Goal: Information Seeking & Learning: Learn about a topic

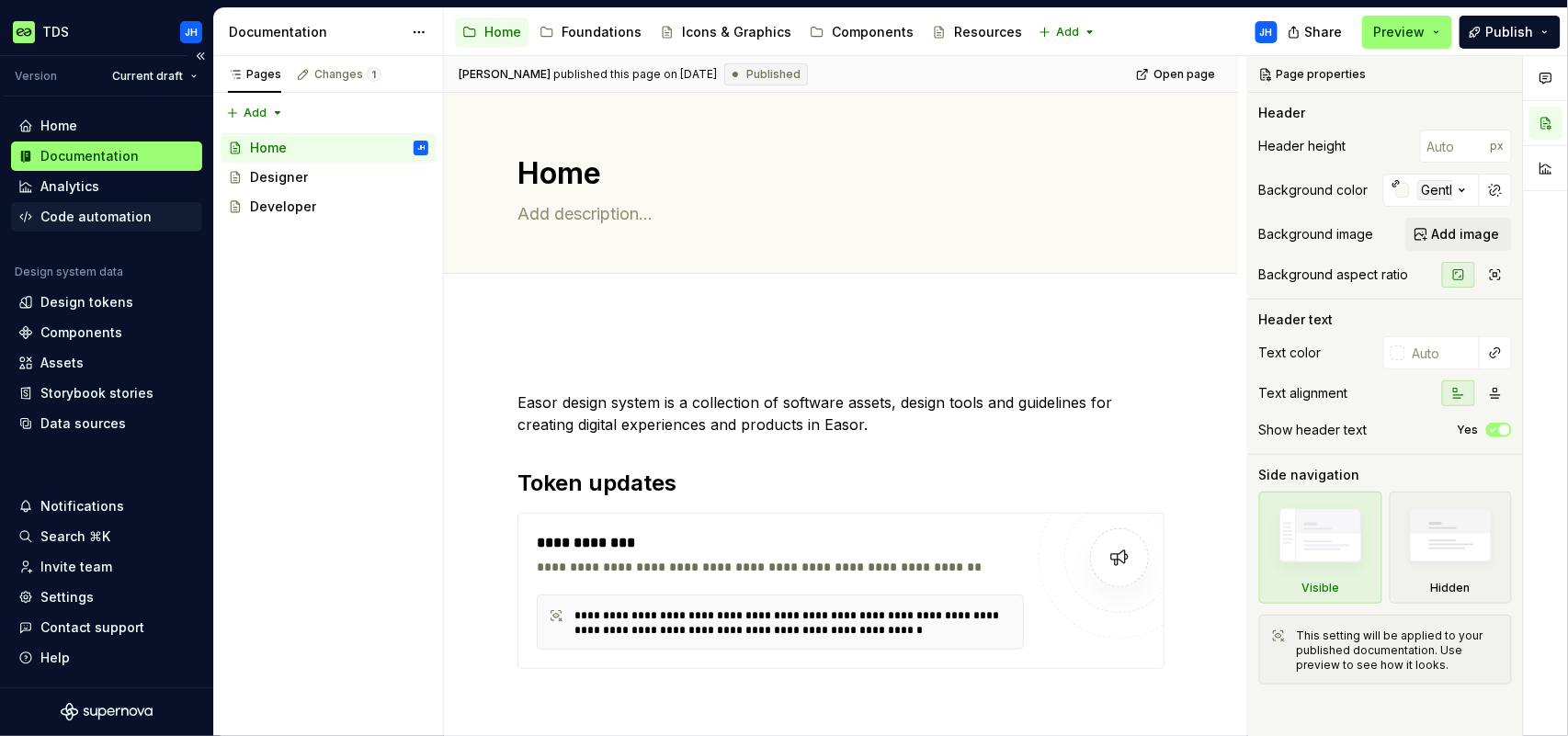
click at [93, 217] on div "Code automation" at bounding box center [96, 217] width 111 height 18
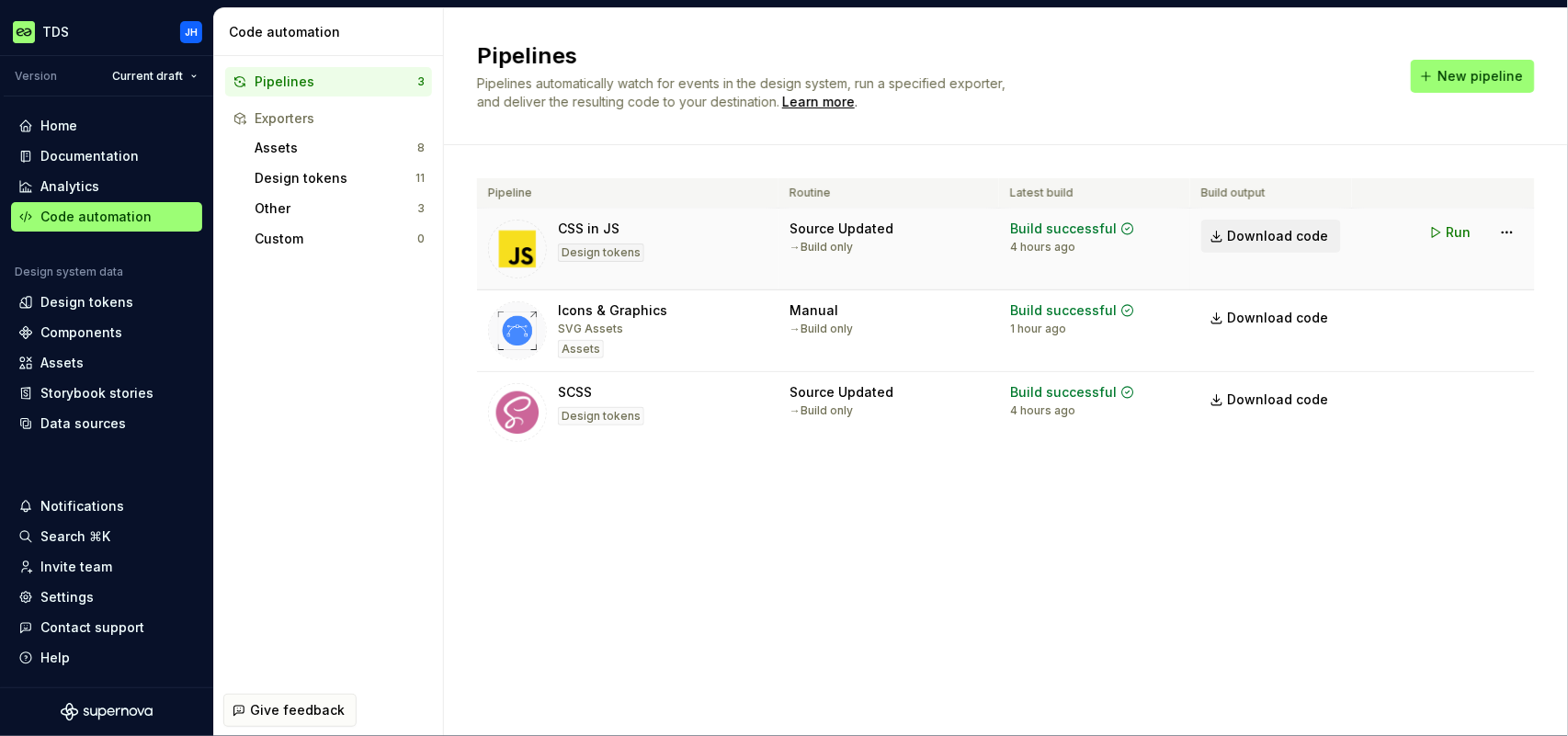
click at [1312, 238] on span "Download code" at bounding box center [1279, 235] width 101 height 18
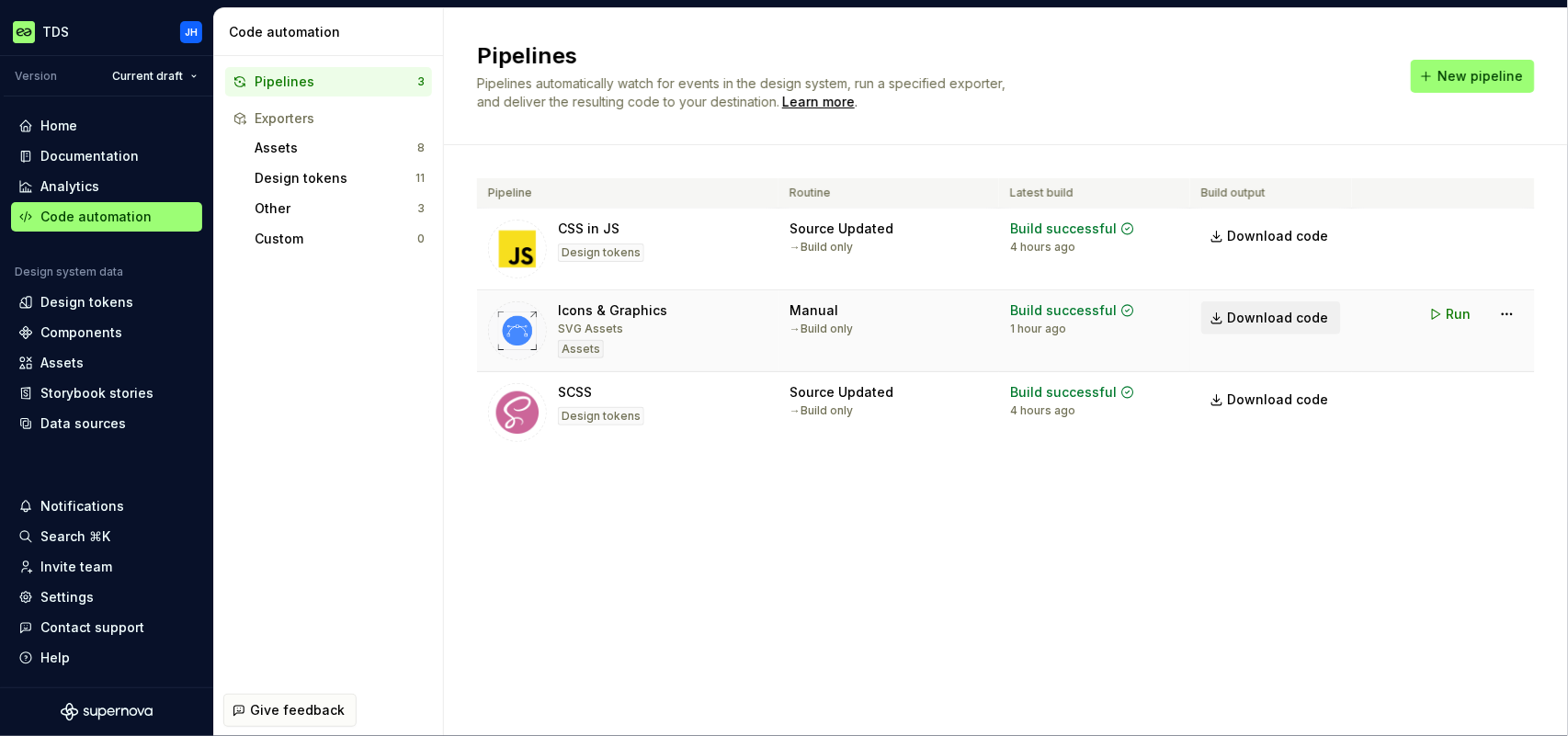
click at [1232, 314] on span "Download code" at bounding box center [1279, 318] width 101 height 18
click at [1460, 397] on span "Run" at bounding box center [1460, 396] width 25 height 18
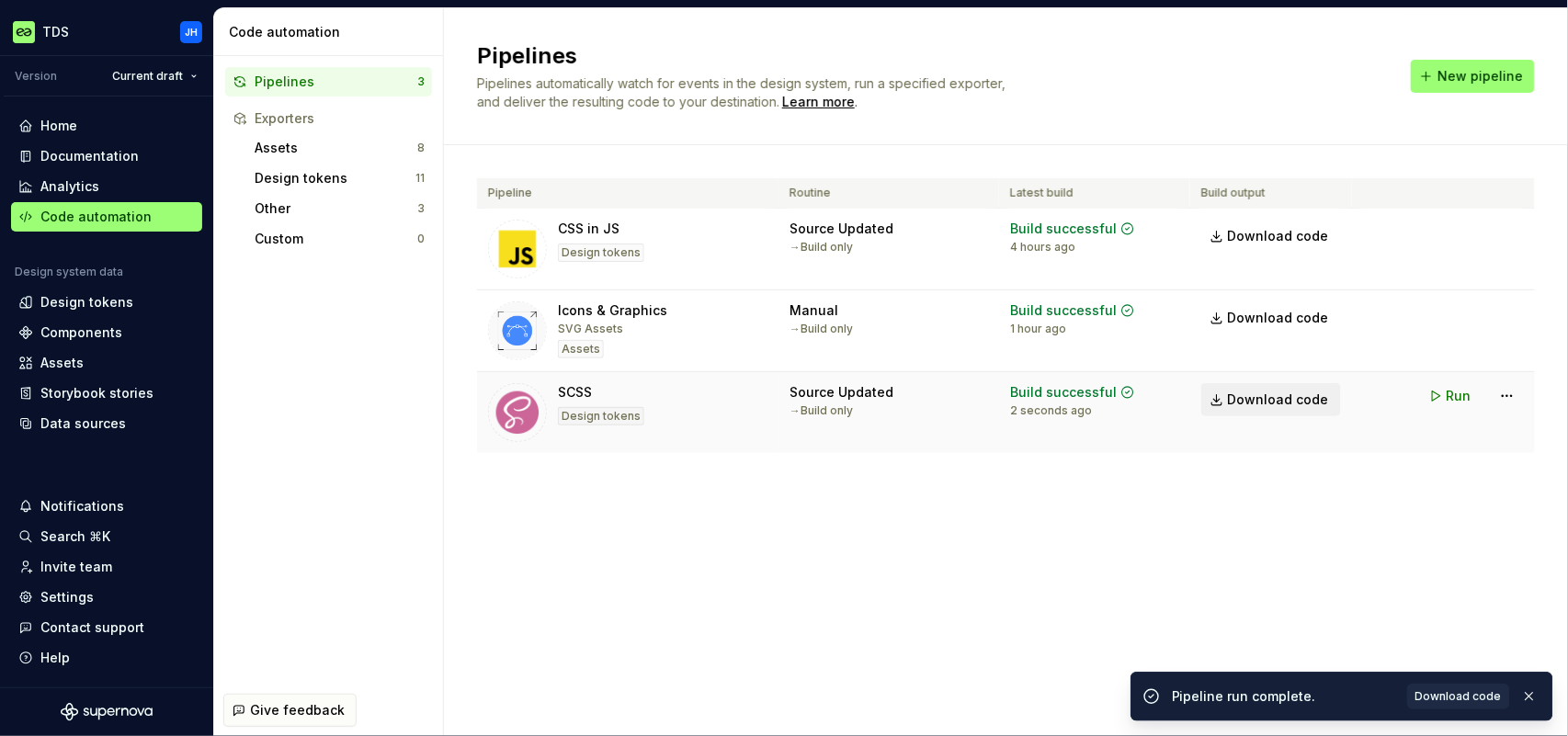
click at [1238, 399] on span "Download code" at bounding box center [1279, 400] width 101 height 18
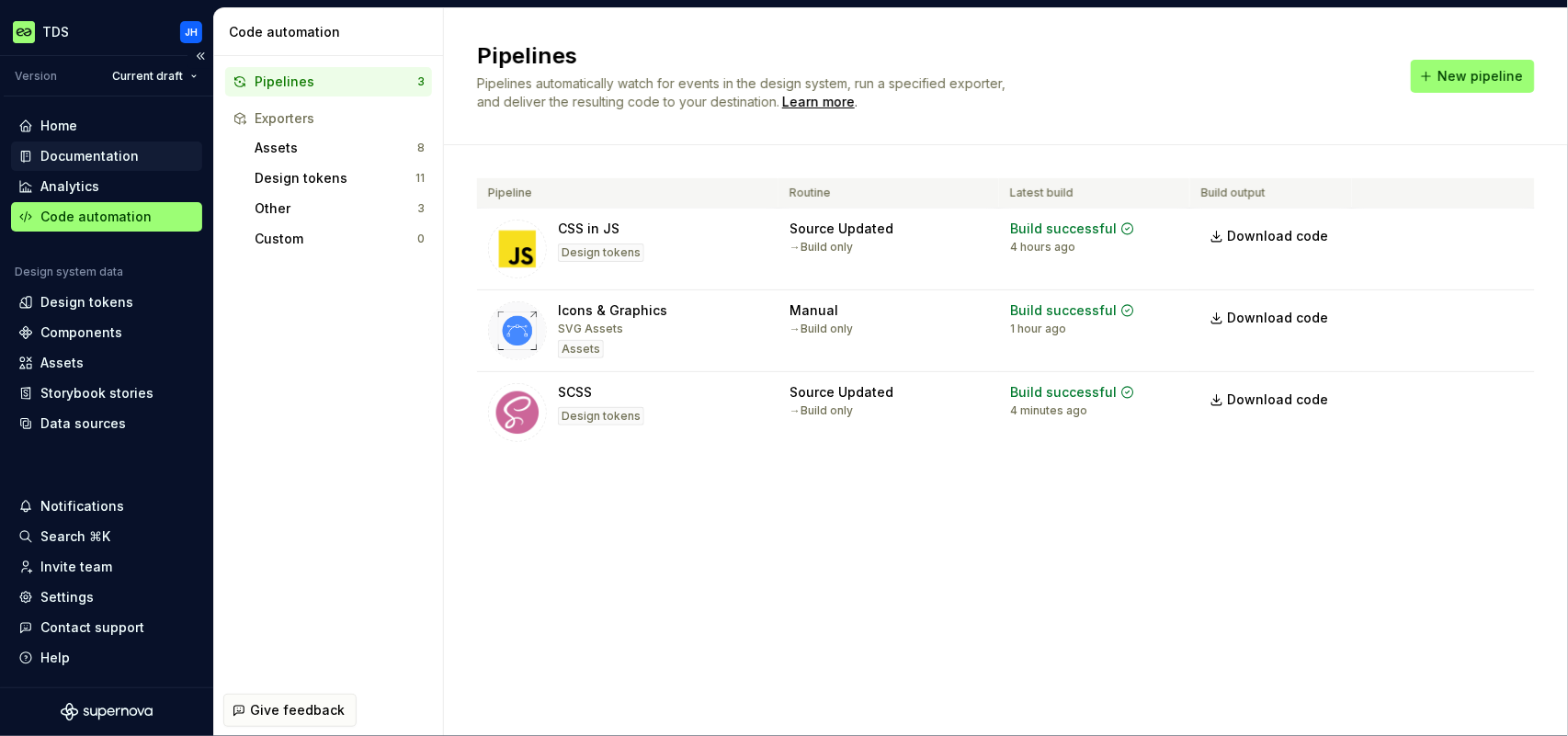
click at [41, 151] on div "Documentation" at bounding box center [89, 156] width 98 height 18
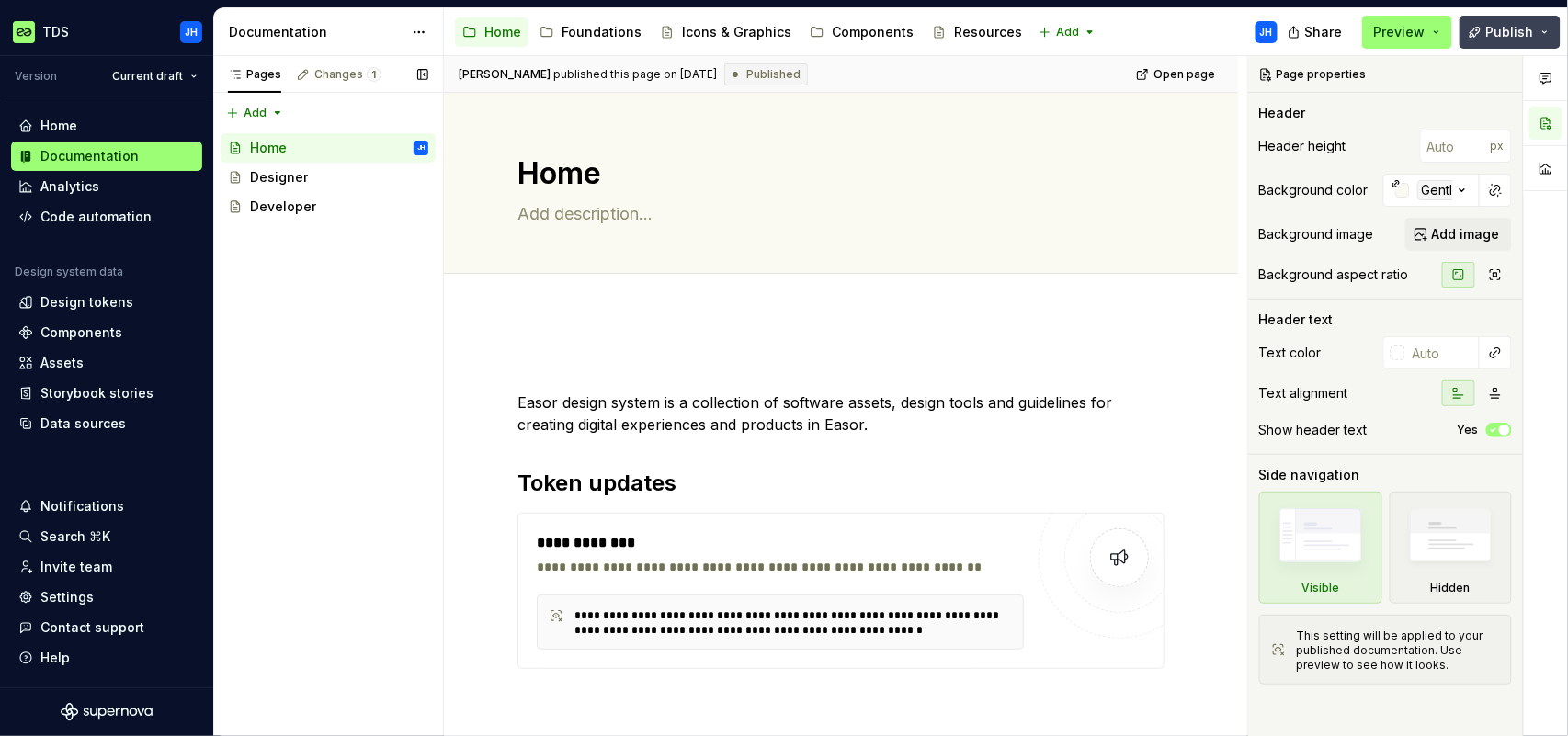
click at [1501, 32] on button "Publish" at bounding box center [1511, 32] width 101 height 33
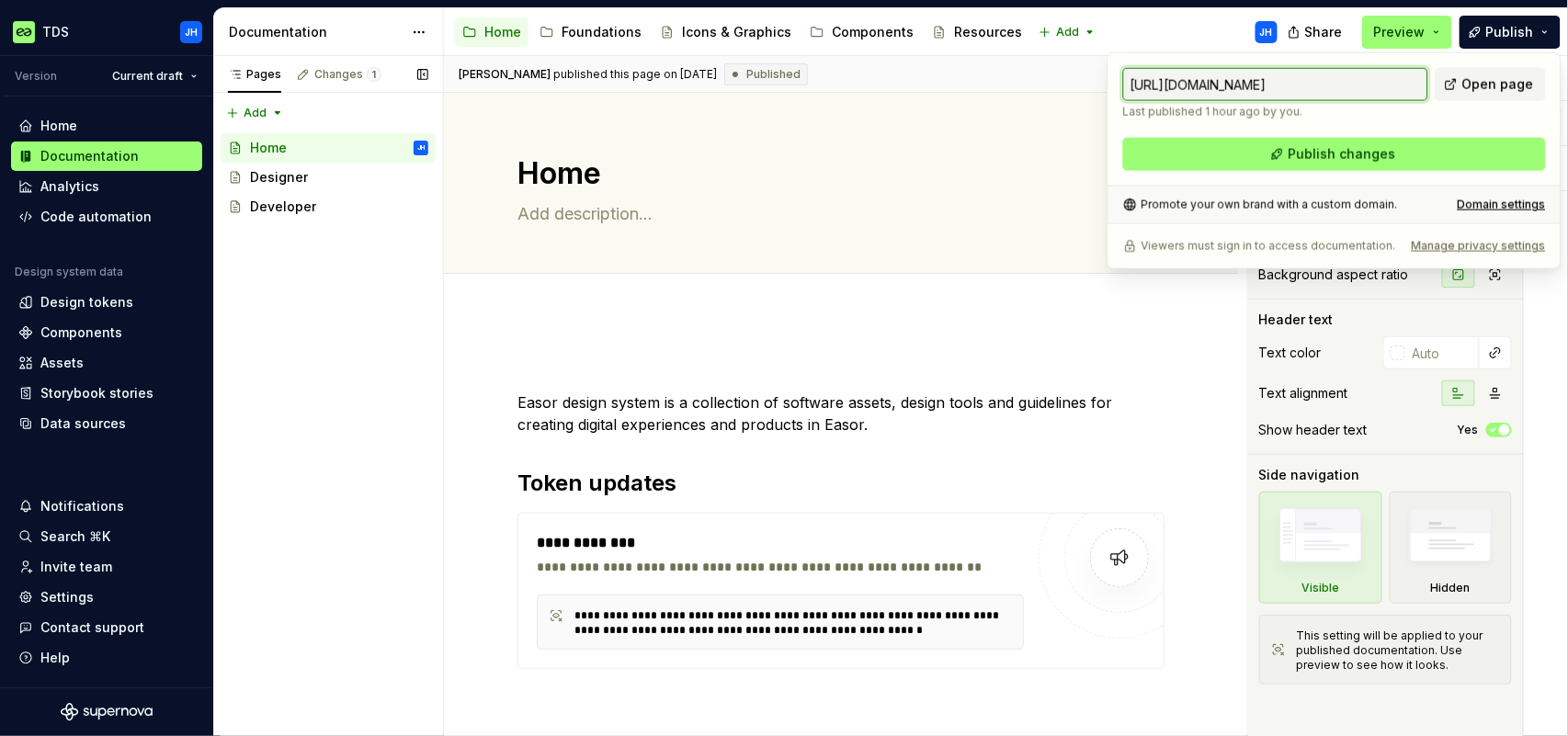
click at [1378, 82] on input "[URL][DOMAIN_NAME]" at bounding box center [1276, 85] width 305 height 33
drag, startPoint x: 1378, startPoint y: 82, endPoint x: 1350, endPoint y: 79, distance: 28.2
click at [1350, 79] on input "[URL][DOMAIN_NAME]" at bounding box center [1276, 85] width 305 height 33
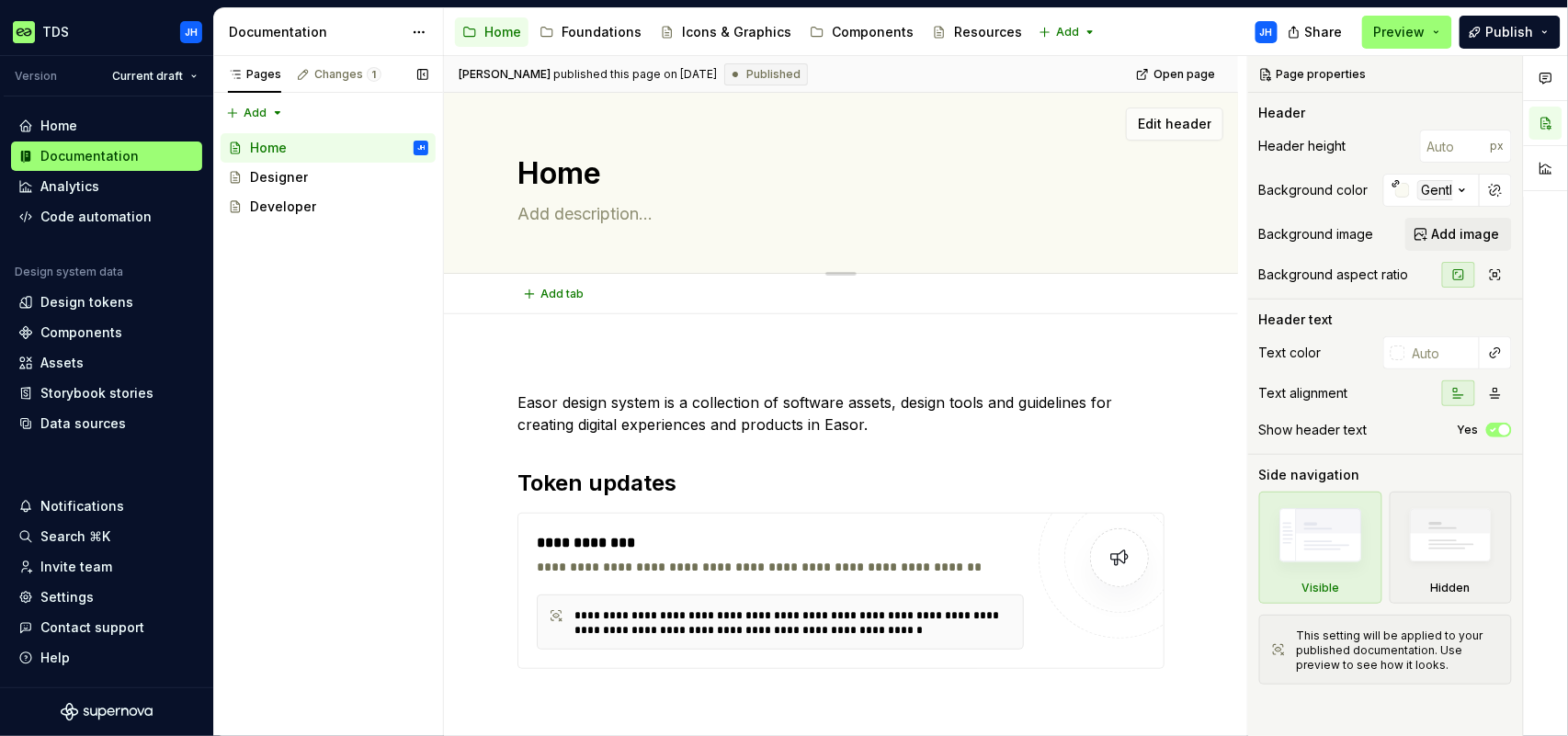
click at [983, 174] on textarea "Home" at bounding box center [837, 173] width 647 height 44
click at [615, 39] on div "Foundations" at bounding box center [601, 32] width 80 height 18
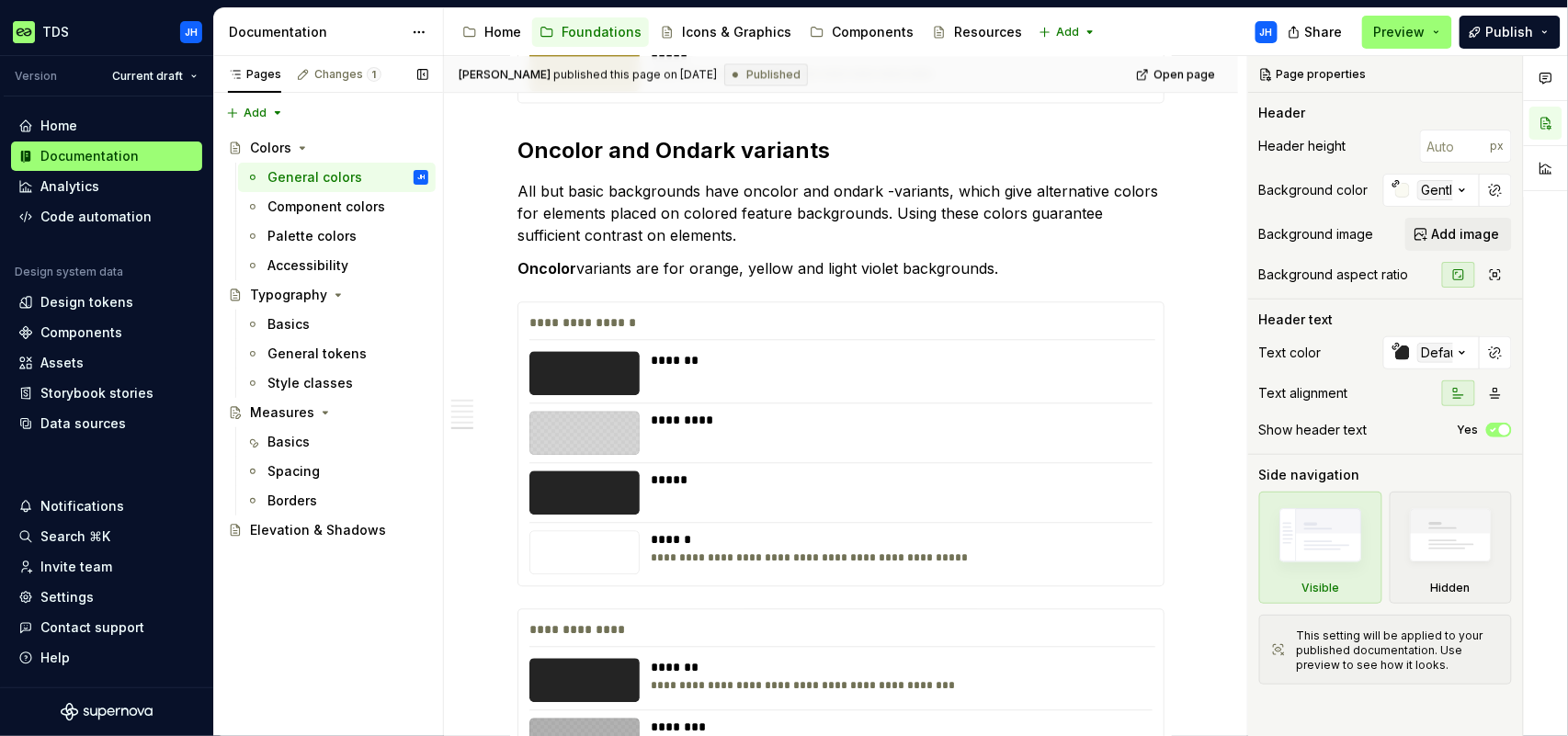
scroll to position [3723, 0]
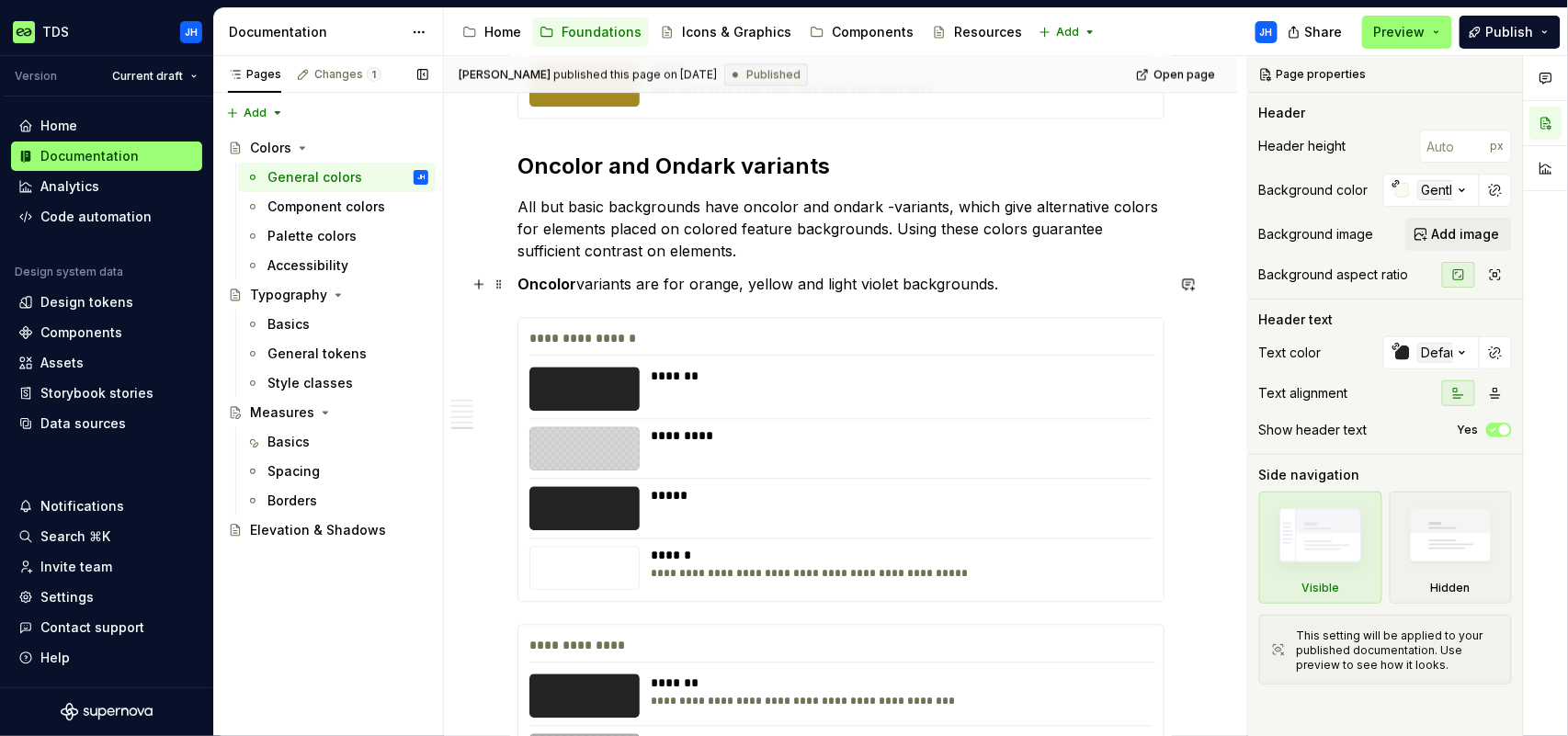
type textarea "*"
click at [700, 286] on p "Oncolor variants are for orange, yellow and light violet backgrounds." at bounding box center [840, 284] width 647 height 22
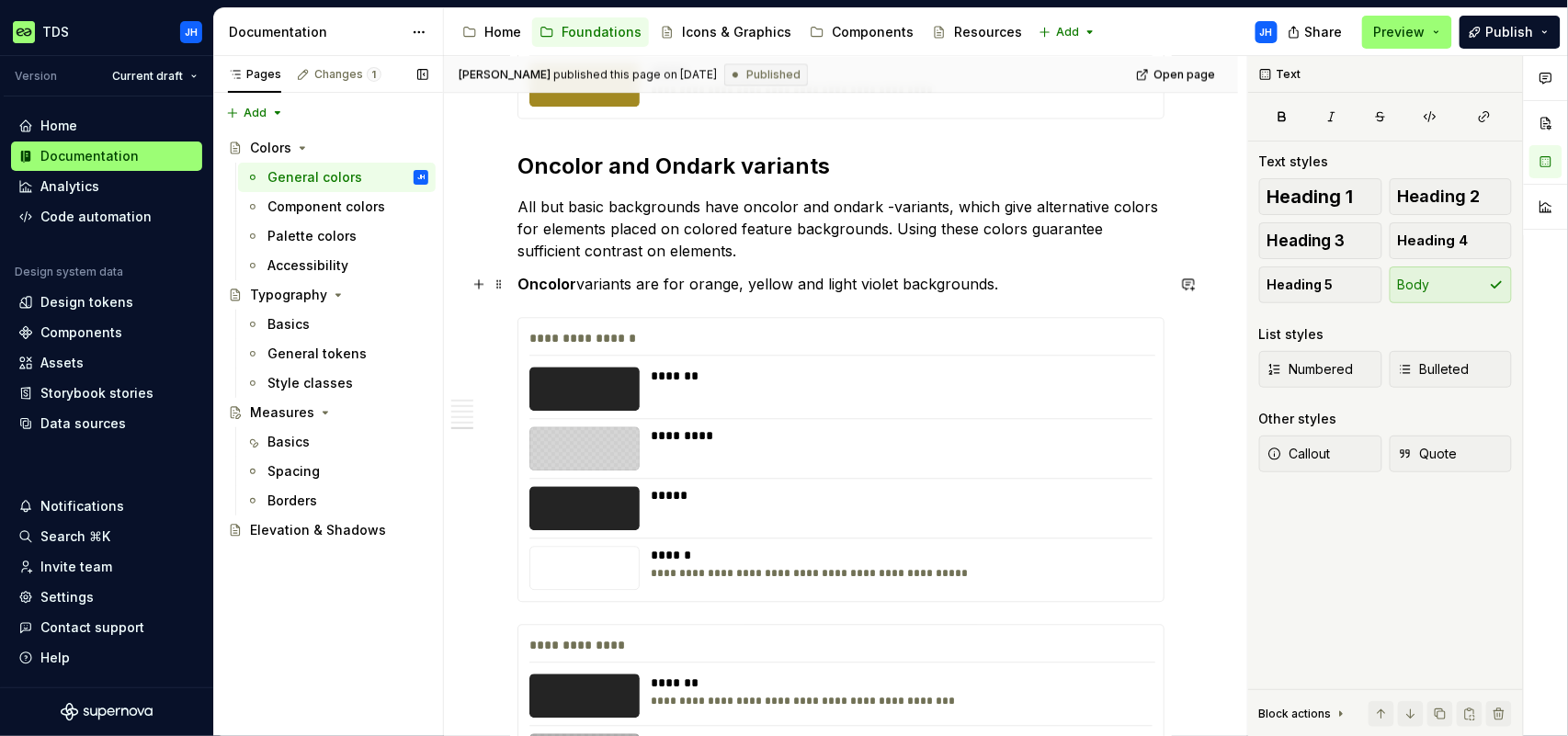
click at [694, 283] on p "Oncolor variants are for orange, yellow and light violet backgrounds." at bounding box center [840, 284] width 647 height 22
click at [692, 284] on p "Oncolor variants are for orange, yellow and light violet backgrounds." at bounding box center [840, 284] width 647 height 22
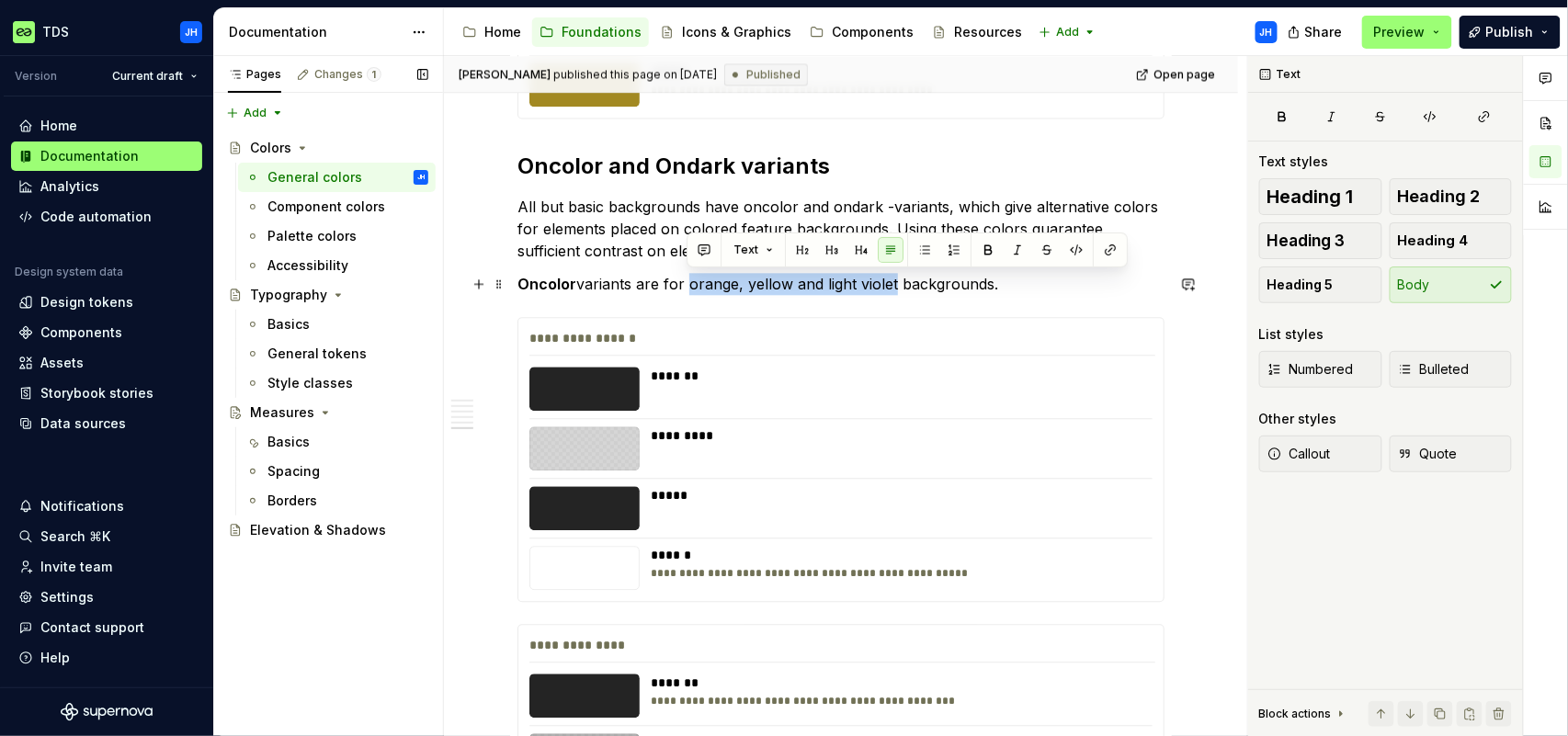
drag, startPoint x: 698, startPoint y: 283, endPoint x: 893, endPoint y: 280, distance: 195.0
click at [893, 280] on p "Oncolor variants are for orange, yellow and light violet backgrounds." at bounding box center [840, 284] width 647 height 22
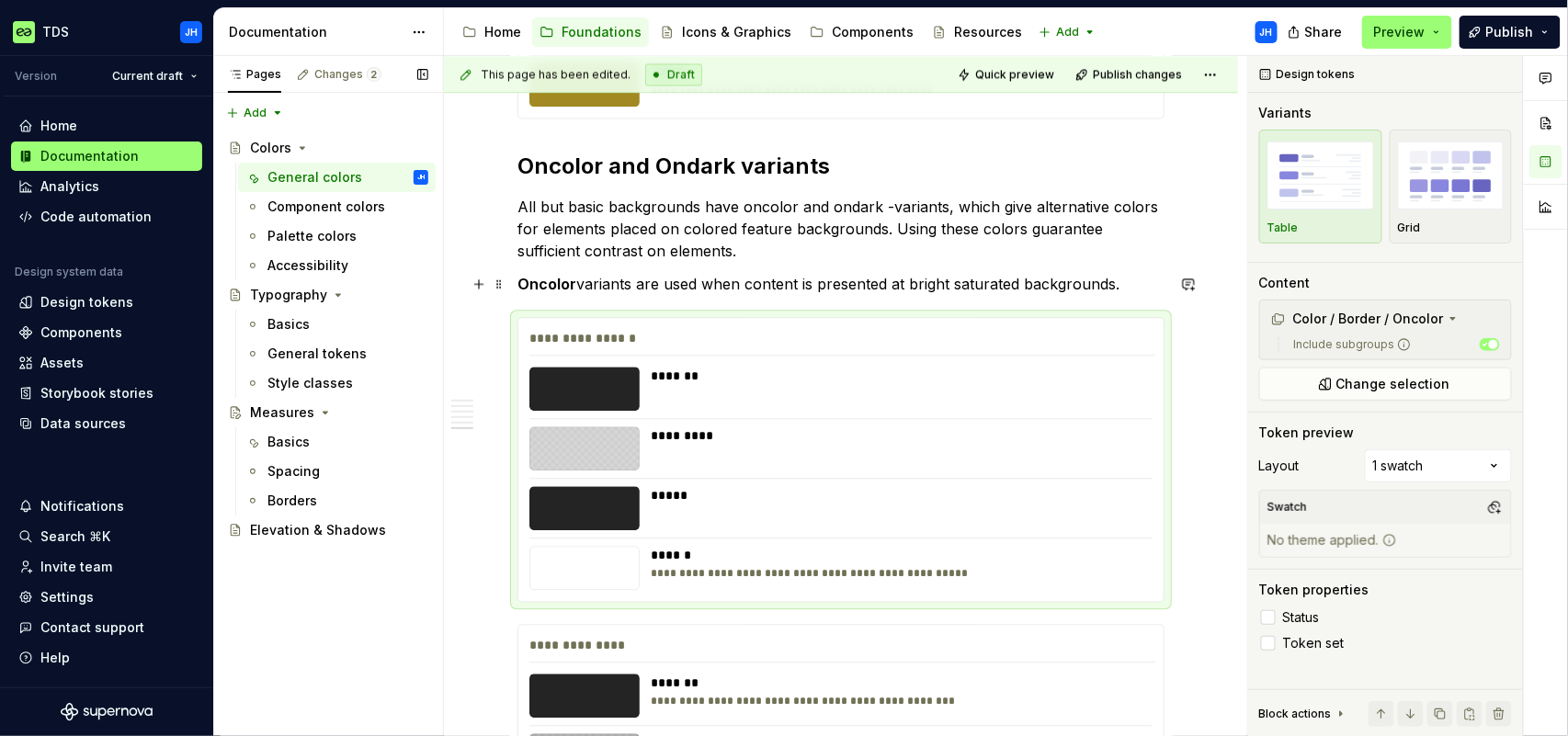
drag, startPoint x: 1112, startPoint y: 282, endPoint x: 1129, endPoint y: 283, distance: 17.0
click at [1112, 282] on p "Oncolor variants are used when content is presented at bright saturated backgro…" at bounding box center [840, 284] width 647 height 22
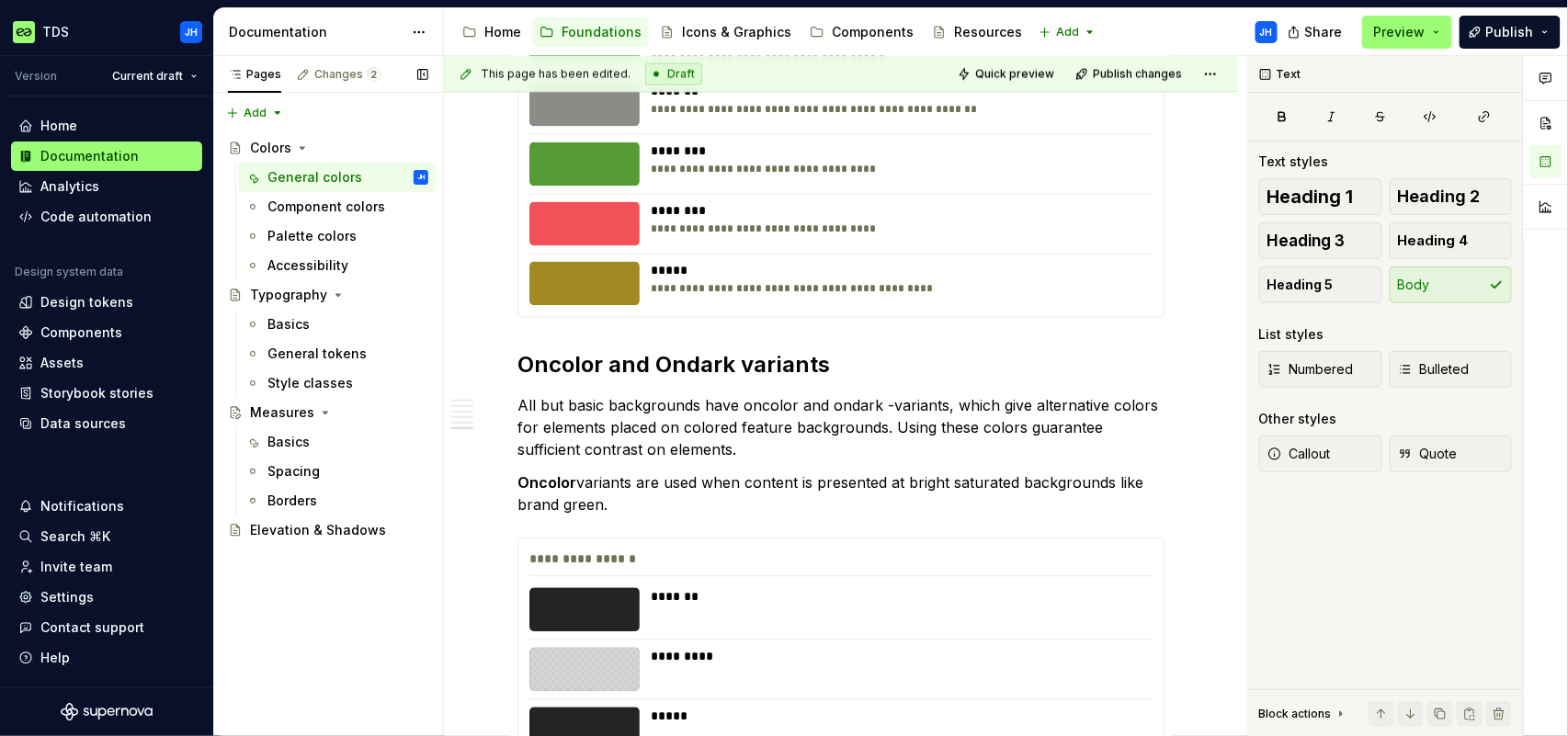
scroll to position [3548, 0]
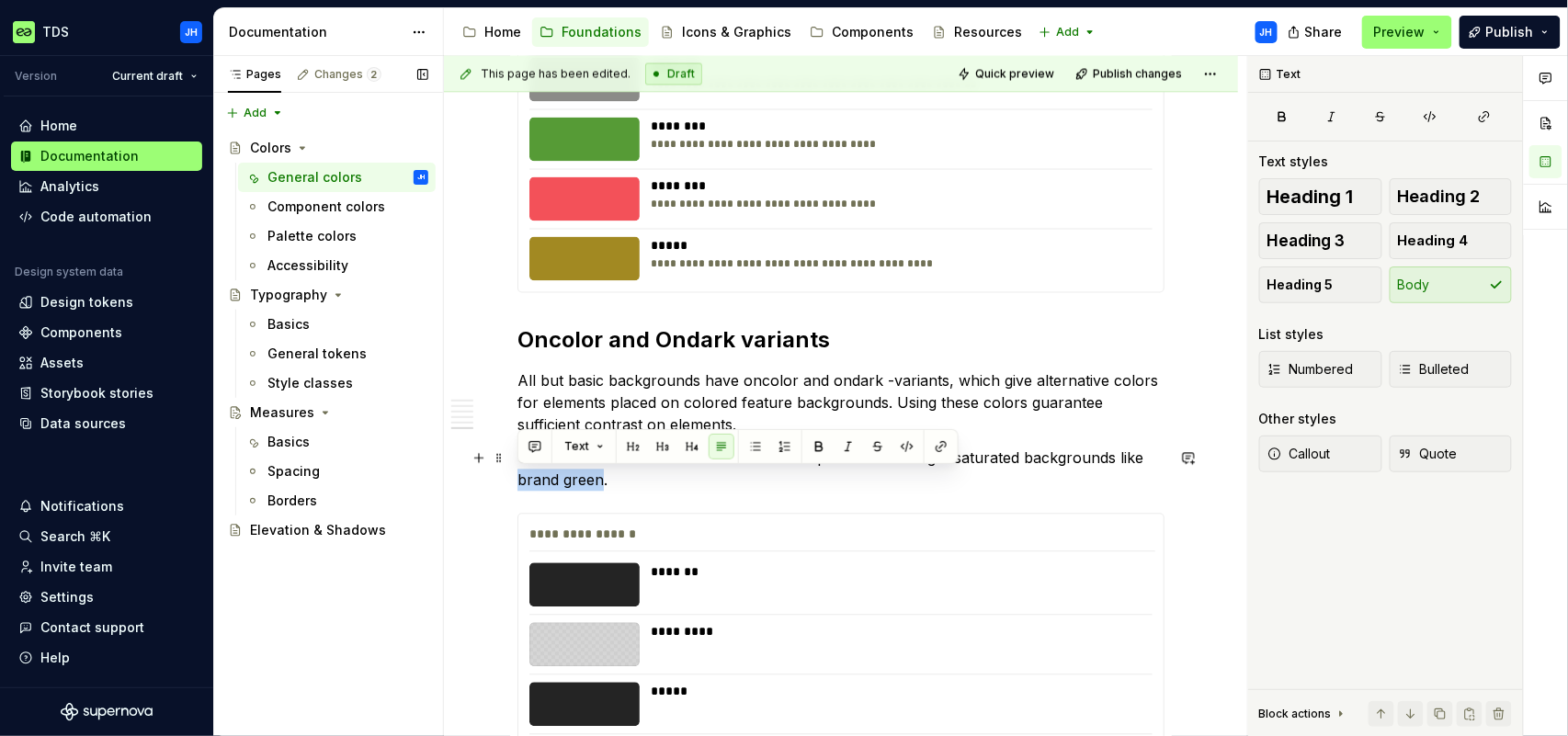
drag, startPoint x: 517, startPoint y: 481, endPoint x: 604, endPoint y: 480, distance: 87.0
click at [600, 480] on p "Oncolor variants are used when content is presented at bright saturated backgro…" at bounding box center [840, 469] width 647 height 44
click at [675, 473] on p "Oncolor variants are used when content is presented at bright saturated backgro…" at bounding box center [840, 469] width 647 height 44
click at [788, 403] on p "All but basic backgrounds have oncolor and ondark -variants, which give alterna…" at bounding box center [840, 403] width 647 height 66
click at [795, 403] on p "All but basic backgrounds have oncolor and ondark -variants, which give alterna…" at bounding box center [840, 403] width 647 height 66
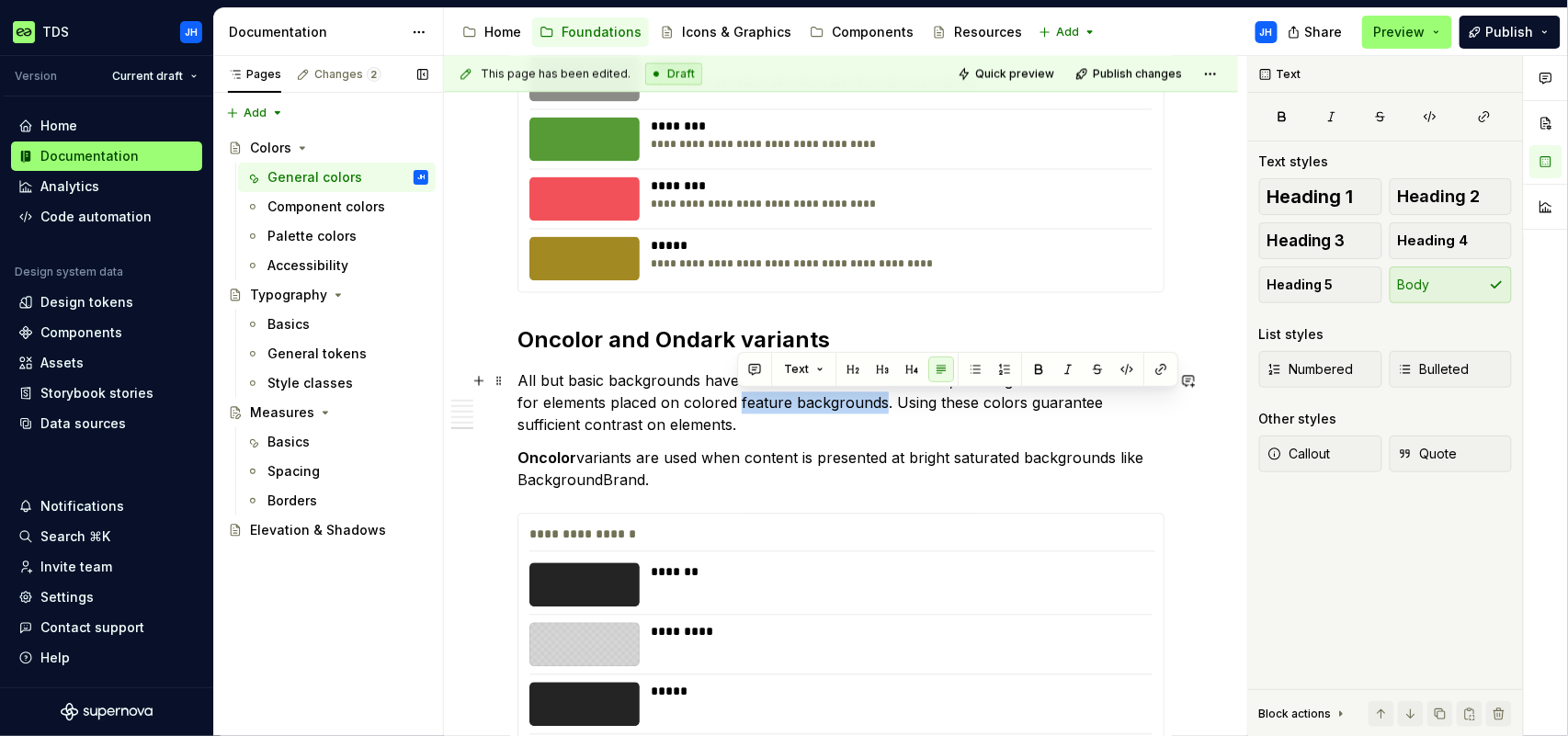
drag, startPoint x: 880, startPoint y: 403, endPoint x: 738, endPoint y: 408, distance: 142.1
click at [738, 408] on p "All but basic backgrounds have oncolor and ondark -variants, which give alterna…" at bounding box center [840, 403] width 647 height 66
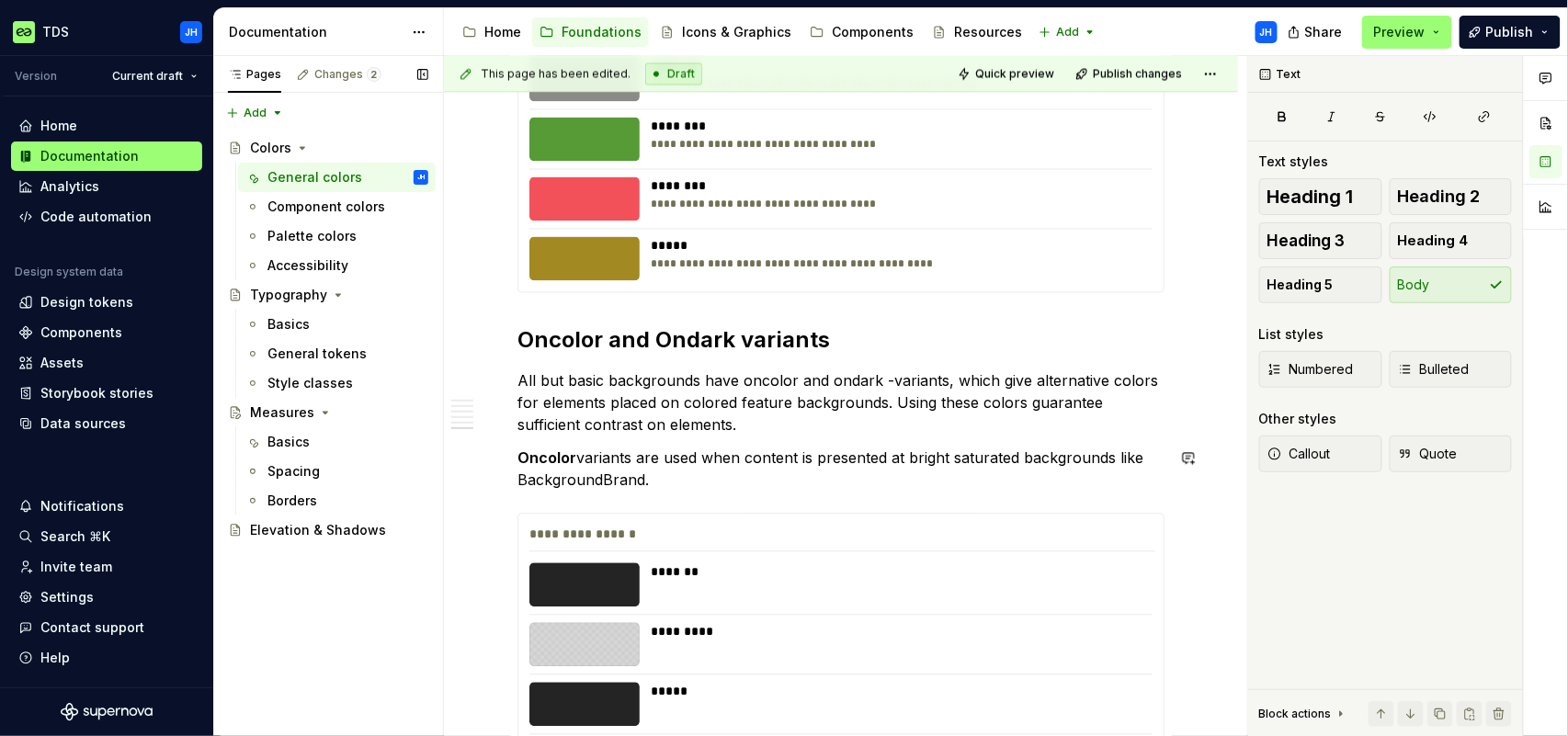
click at [699, 428] on p "All but basic backgrounds have oncolor and ondark -variants, which give alterna…" at bounding box center [840, 403] width 647 height 66
click at [580, 428] on p "All but basic backgrounds have oncolor and ondark -variants, which give alterna…" at bounding box center [840, 403] width 647 height 66
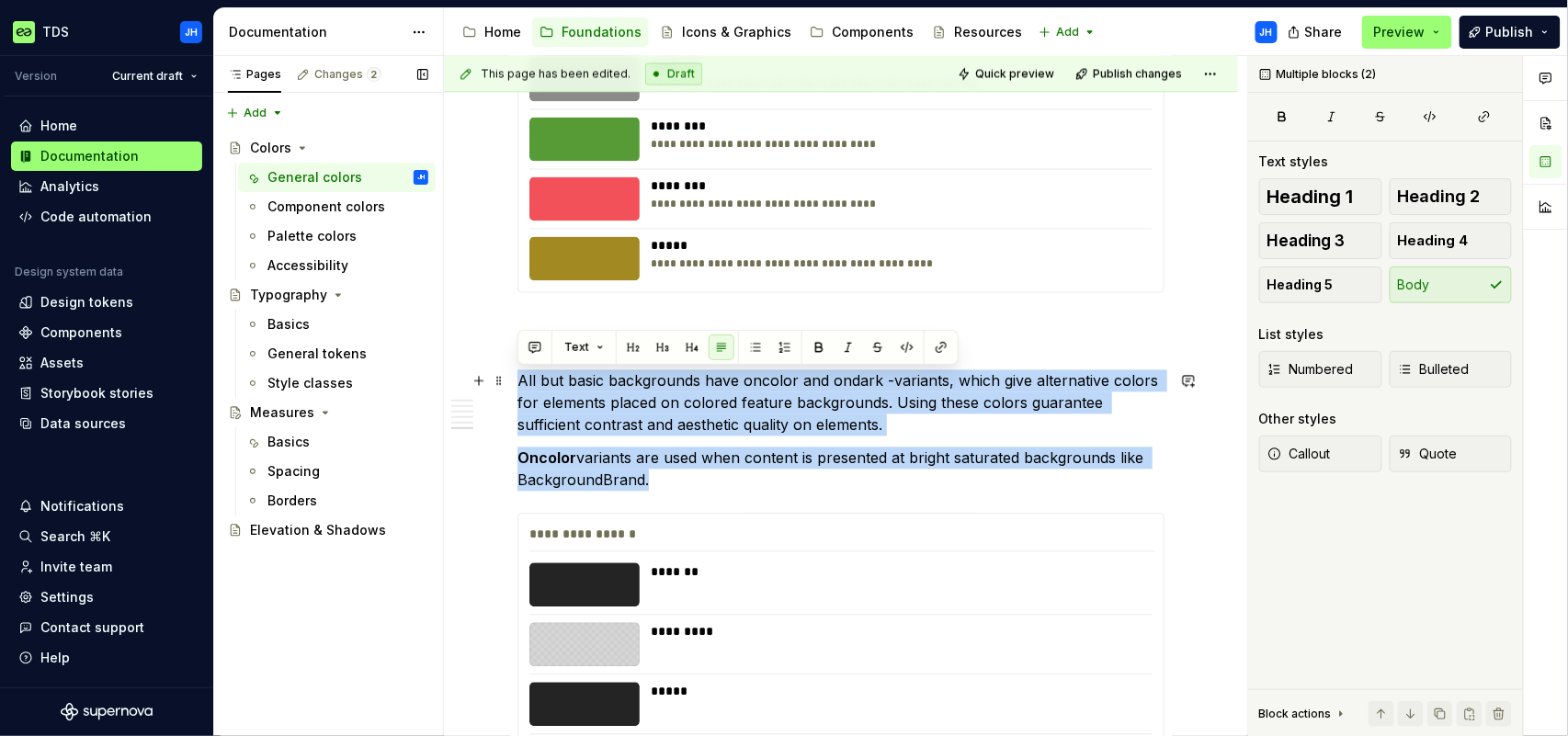
drag, startPoint x: 678, startPoint y: 474, endPoint x: 592, endPoint y: 394, distance: 117.5
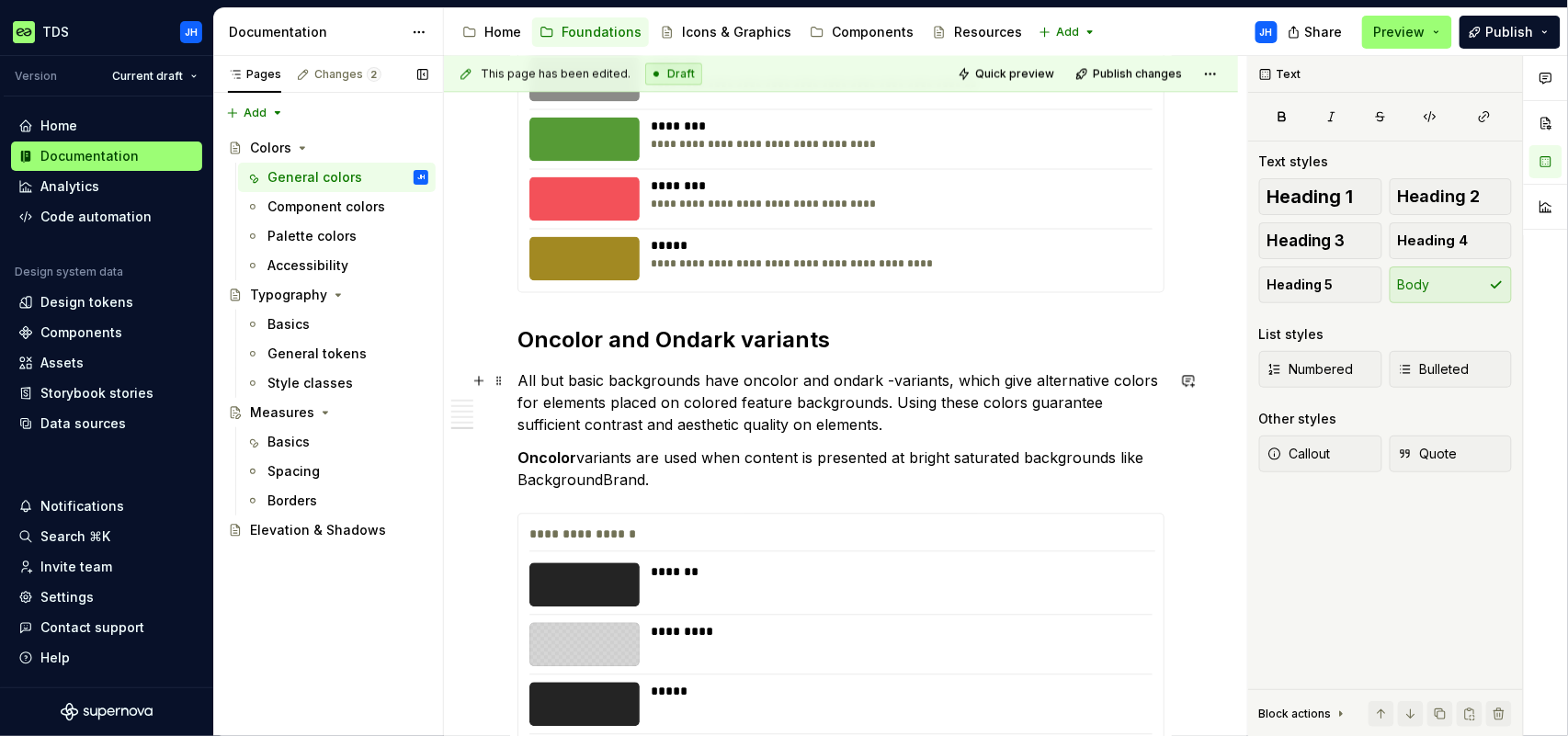
click at [847, 426] on p "All but basic backgrounds have oncolor and ondark -variants, which give alterna…" at bounding box center [840, 403] width 647 height 66
drag, startPoint x: 787, startPoint y: 403, endPoint x: 801, endPoint y: 414, distance: 17.8
click at [739, 403] on p "All but basic backgrounds have oncolor and ondark -variants, which give alterna…" at bounding box center [840, 403] width 647 height 66
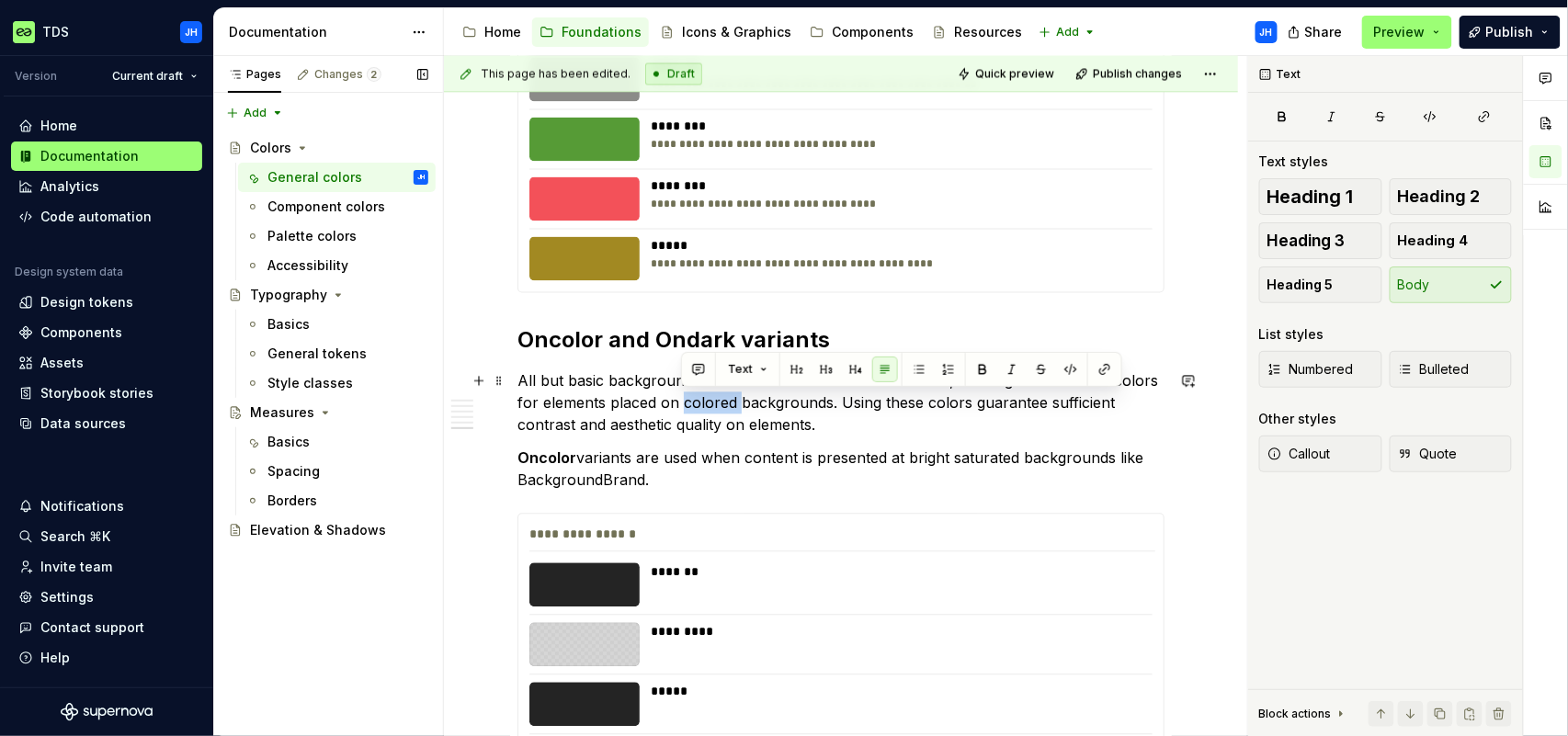
drag, startPoint x: 736, startPoint y: 401, endPoint x: 811, endPoint y: 404, distance: 75.1
click at [679, 400] on p "All but basic backgrounds have oncolor and ondark -variants, which give alterna…" at bounding box center [840, 403] width 647 height 66
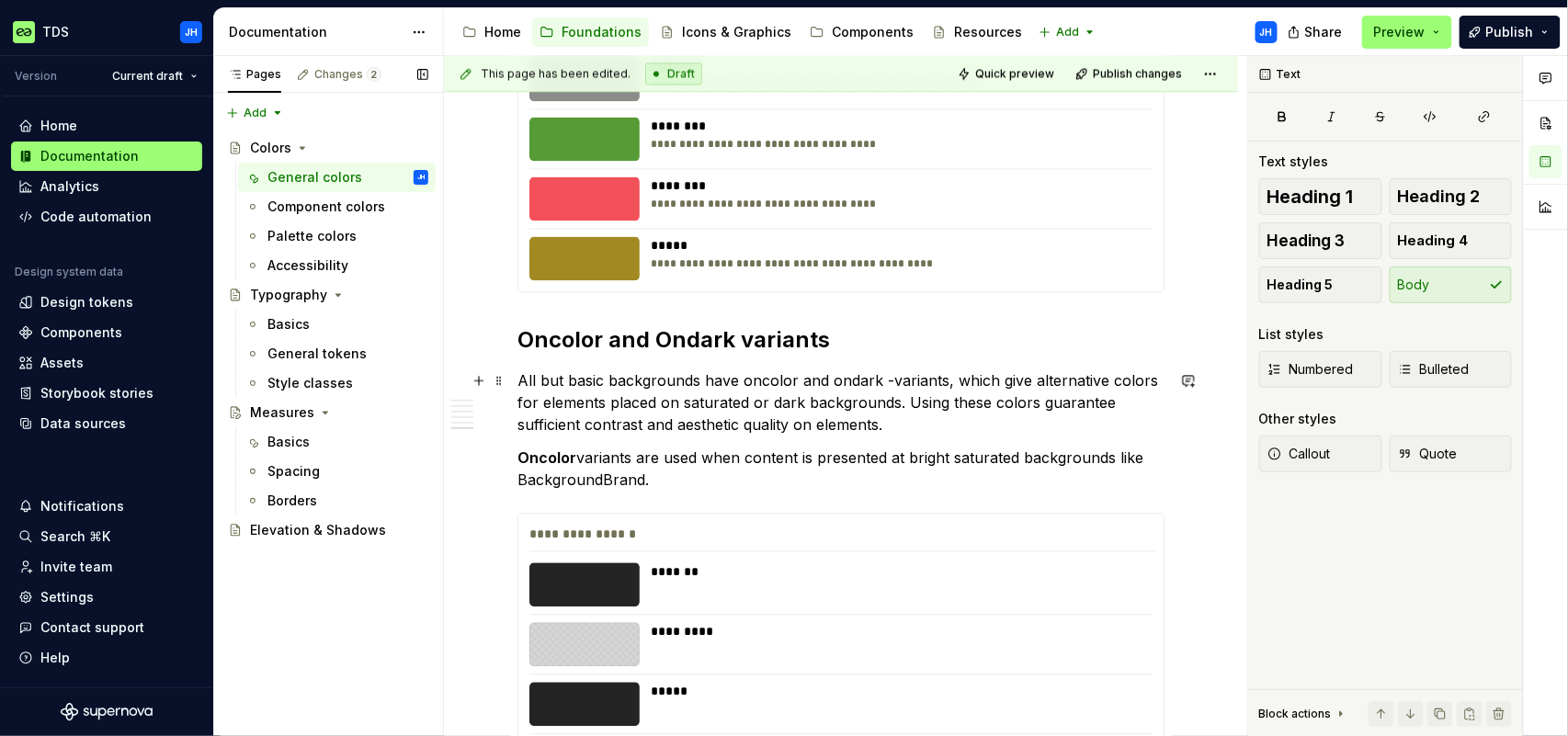
click at [1006, 429] on p "All but basic backgrounds have oncolor and ondark -variants, which give alterna…" at bounding box center [840, 403] width 647 height 66
click at [806, 426] on p "All but basic backgrounds have oncolor and ondark -variants, which give alterna…" at bounding box center [840, 403] width 647 height 66
click at [890, 429] on p "All but basic backgrounds have oncolor and ondark -variants, which give alterna…" at bounding box center [840, 403] width 647 height 66
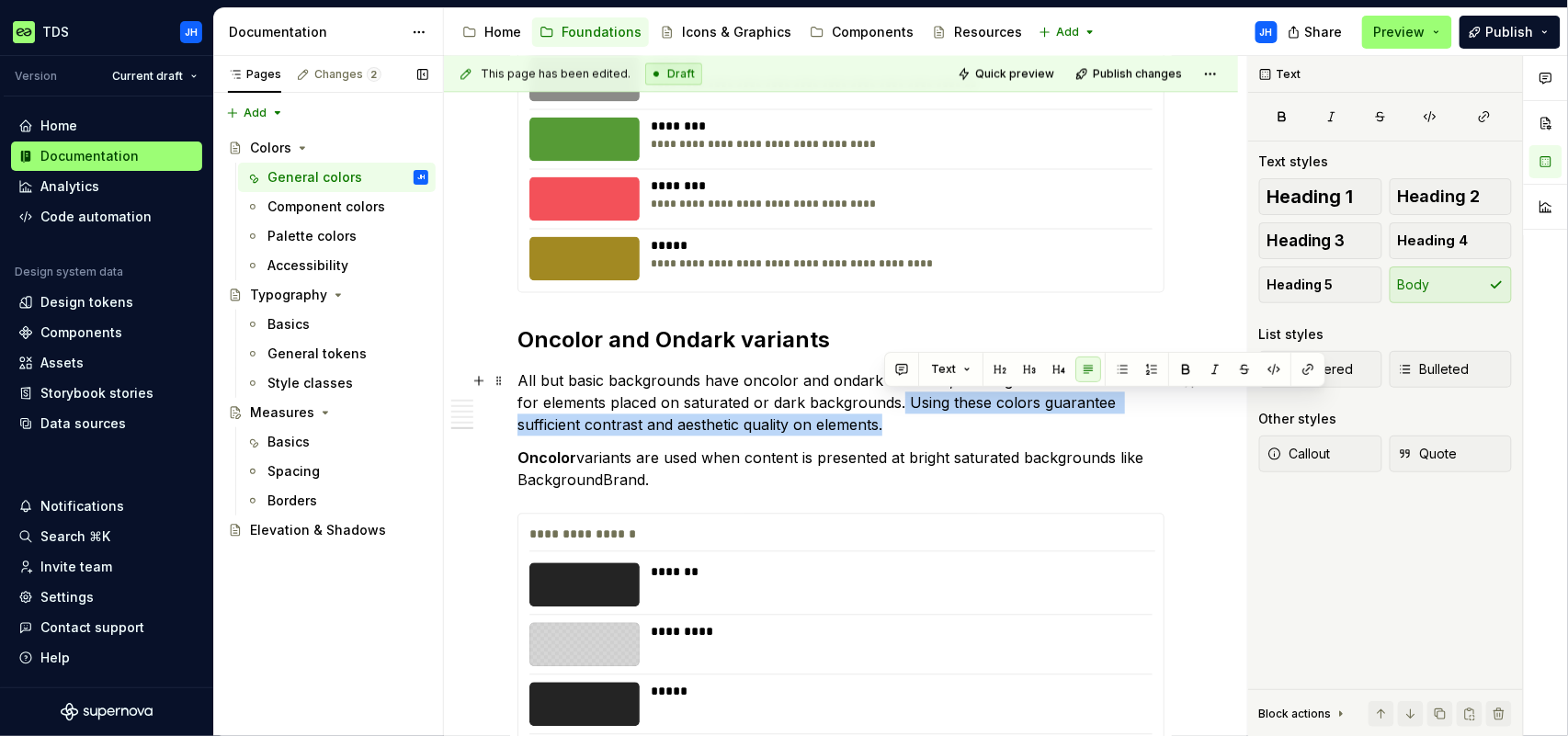
drag, startPoint x: 897, startPoint y: 426, endPoint x: 900, endPoint y: 403, distance: 23.2
click at [900, 403] on p "All but basic backgrounds have oncolor and ondark -variants, which give alterna…" at bounding box center [840, 403] width 647 height 66
copy p "Using these colors guarantee sufficient contrast and aesthetic quality on eleme…"
click at [905, 436] on p "All but basic backgrounds have oncolor and ondark -variants, which give alterna…" at bounding box center [840, 403] width 647 height 66
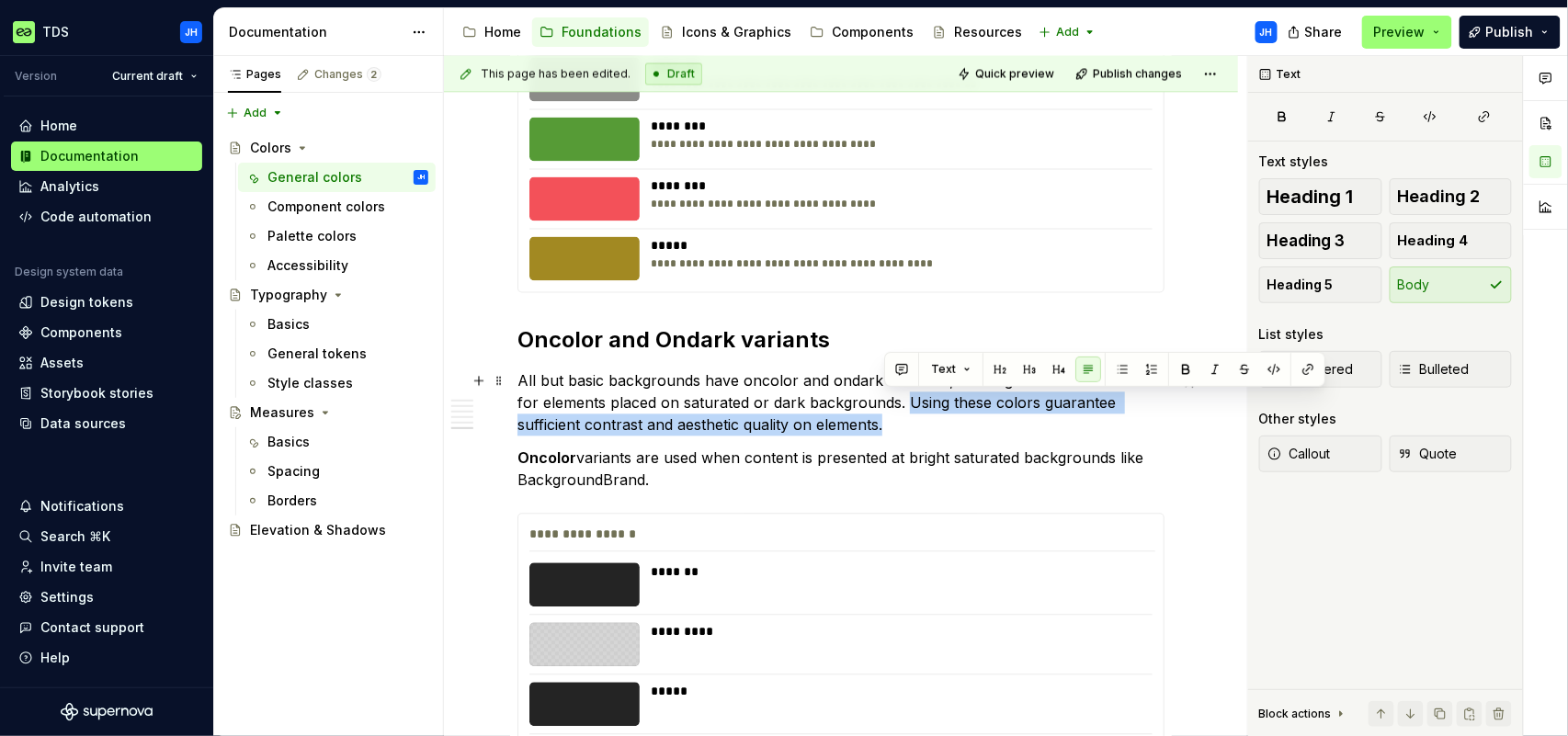
drag, startPoint x: 899, startPoint y: 428, endPoint x: 906, endPoint y: 404, distance: 25.0
click at [906, 403] on p "All but basic backgrounds have oncolor and ondark -variants, which give alterna…" at bounding box center [840, 403] width 647 height 66
copy p "Using these colors guarantee sufficient contrast and aesthetic quality on eleme…"
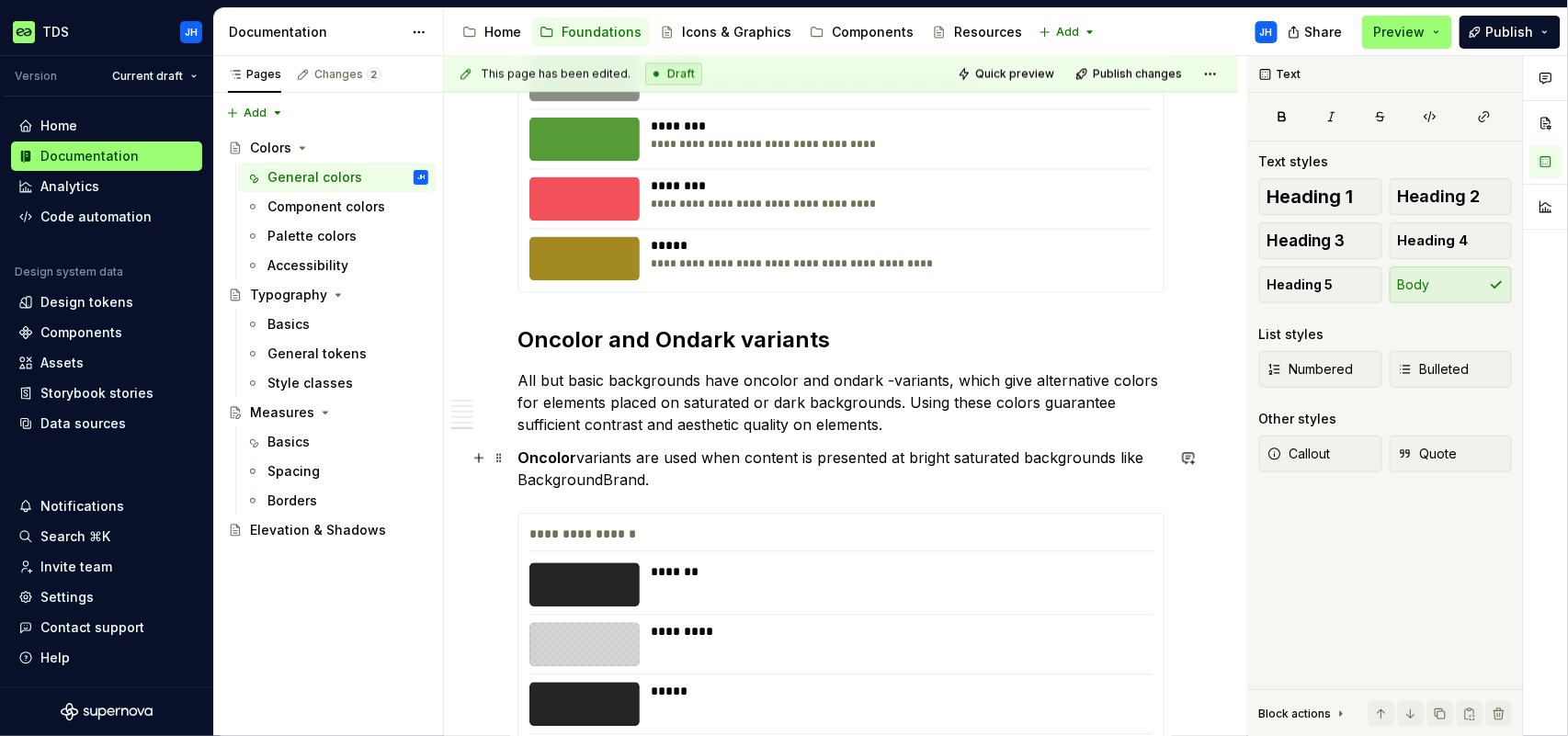
click at [796, 458] on p "Oncolor variants are used when content is presented at bright saturated backgro…" at bounding box center [840, 469] width 647 height 44
click at [886, 426] on p "All but basic backgrounds have oncolor and ondark -variants, which give alterna…" at bounding box center [840, 403] width 647 height 66
click at [872, 426] on p "All but basic backgrounds have oncolor and ondark -variants, which give alterna…" at bounding box center [840, 403] width 647 height 66
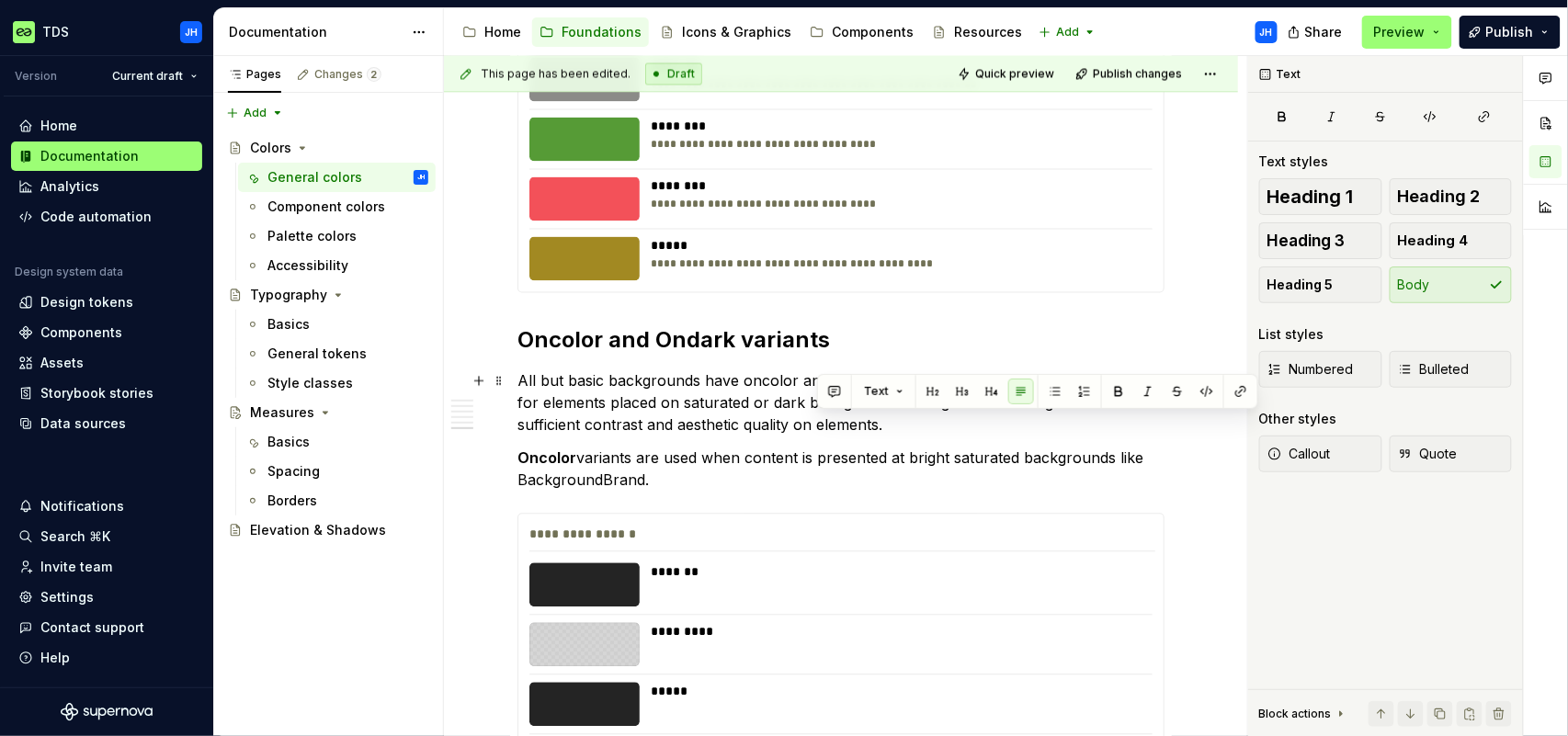
click at [895, 427] on p "All but basic backgrounds have oncolor and ondark -variants, which give alterna…" at bounding box center [840, 403] width 647 height 66
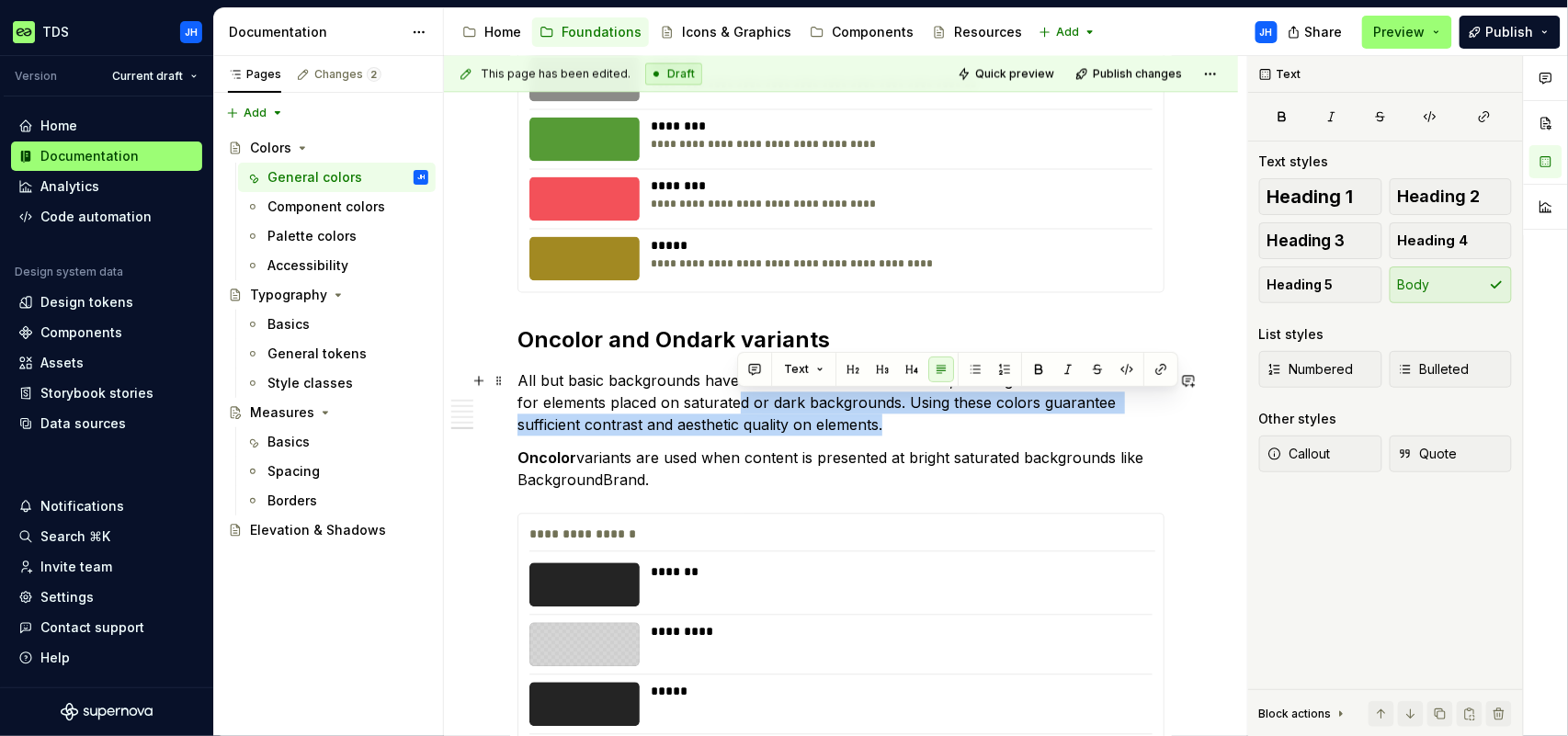
click at [739, 401] on p "All but basic backgrounds have oncolor and ondark -variants, which give alterna…" at bounding box center [840, 403] width 647 height 66
click at [947, 430] on p "All but basic backgrounds have oncolor and ondark -variants, which give alterna…" at bounding box center [840, 403] width 647 height 66
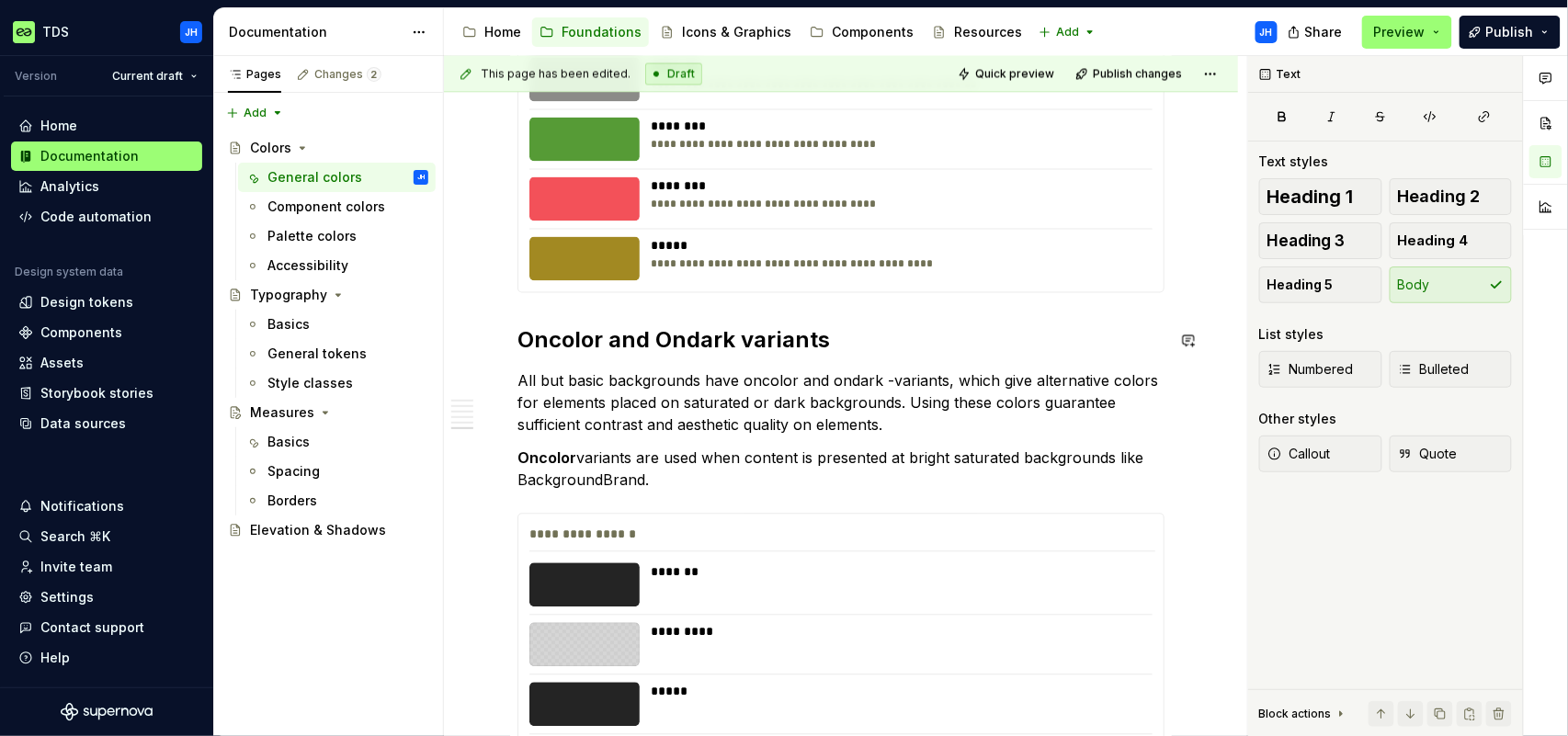
click at [944, 430] on p "All but basic backgrounds have oncolor and ondark -variants, which give alterna…" at bounding box center [840, 403] width 647 height 66
click at [763, 379] on p "All but basic backgrounds have oncolor and ondark -variants, which give alterna…" at bounding box center [840, 403] width 647 height 66
click at [1002, 434] on p "All but basic backgrounds have oncolor and ondark -variants, which give alterna…" at bounding box center [840, 403] width 647 height 66
click at [791, 382] on p "All but basic backgrounds have oncolor and ondark -variants, which give alterna…" at bounding box center [840, 403] width 647 height 66
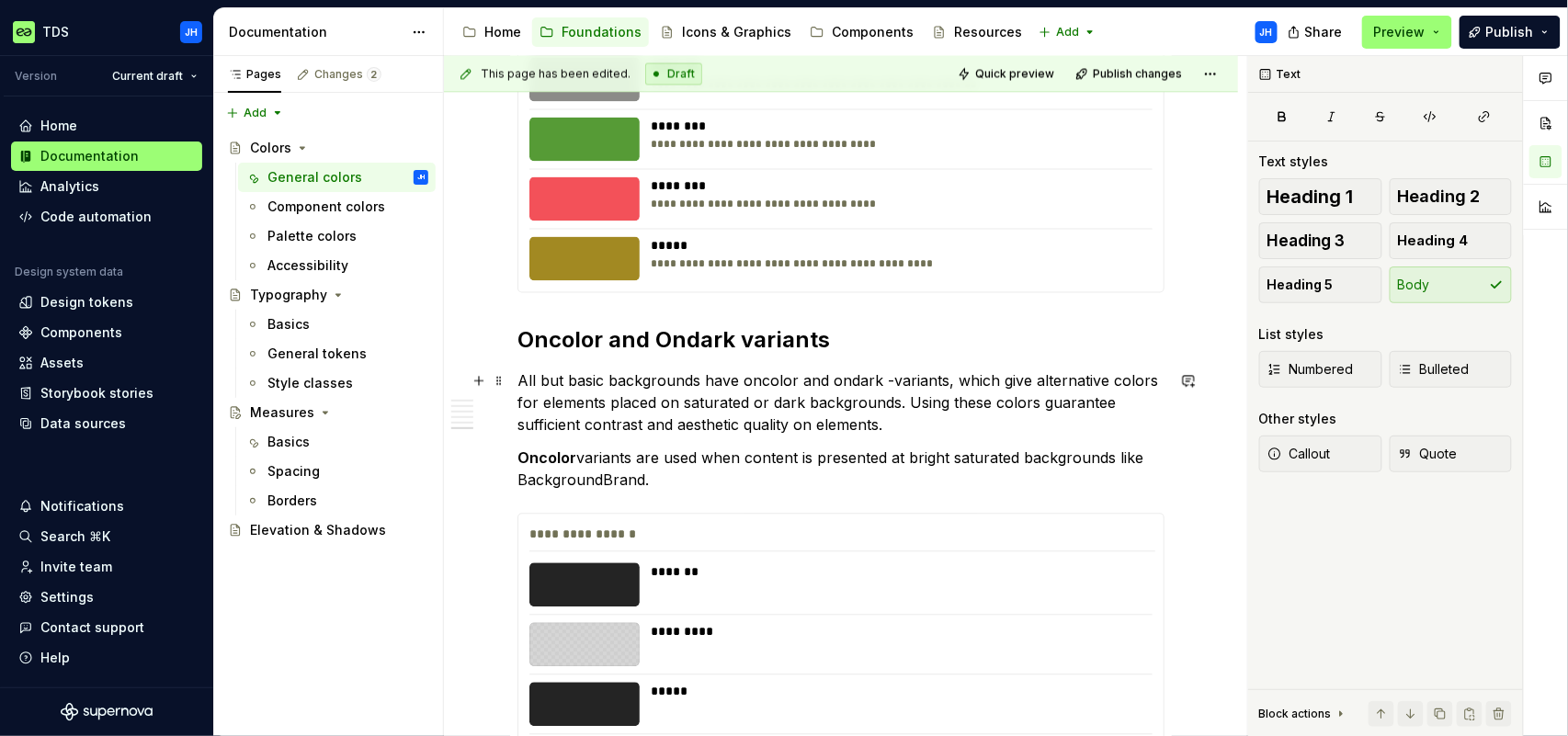
click at [955, 430] on p "All but basic backgrounds have oncolor and ondark -variants, which give alterna…" at bounding box center [840, 403] width 647 height 66
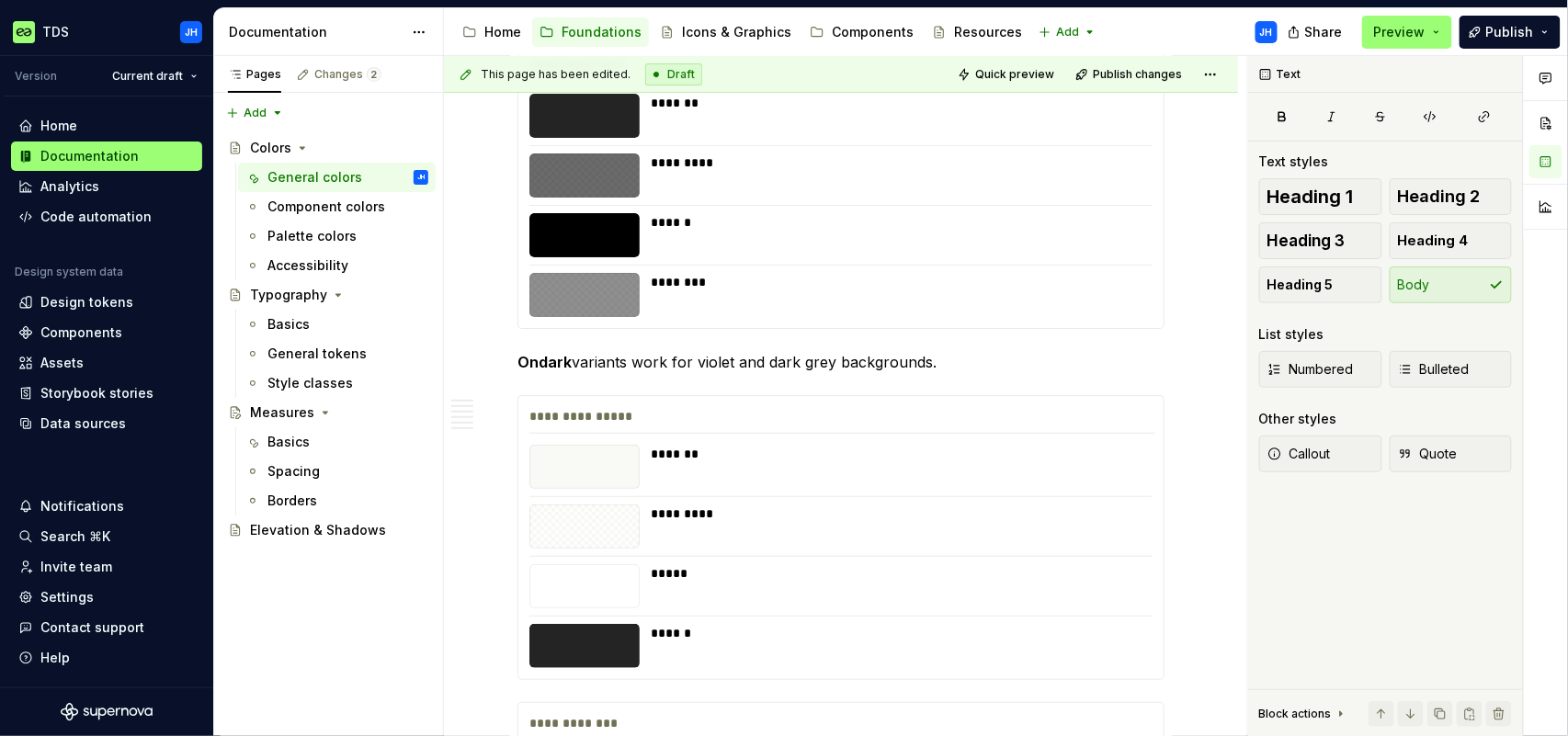
scroll to position [4617, 0]
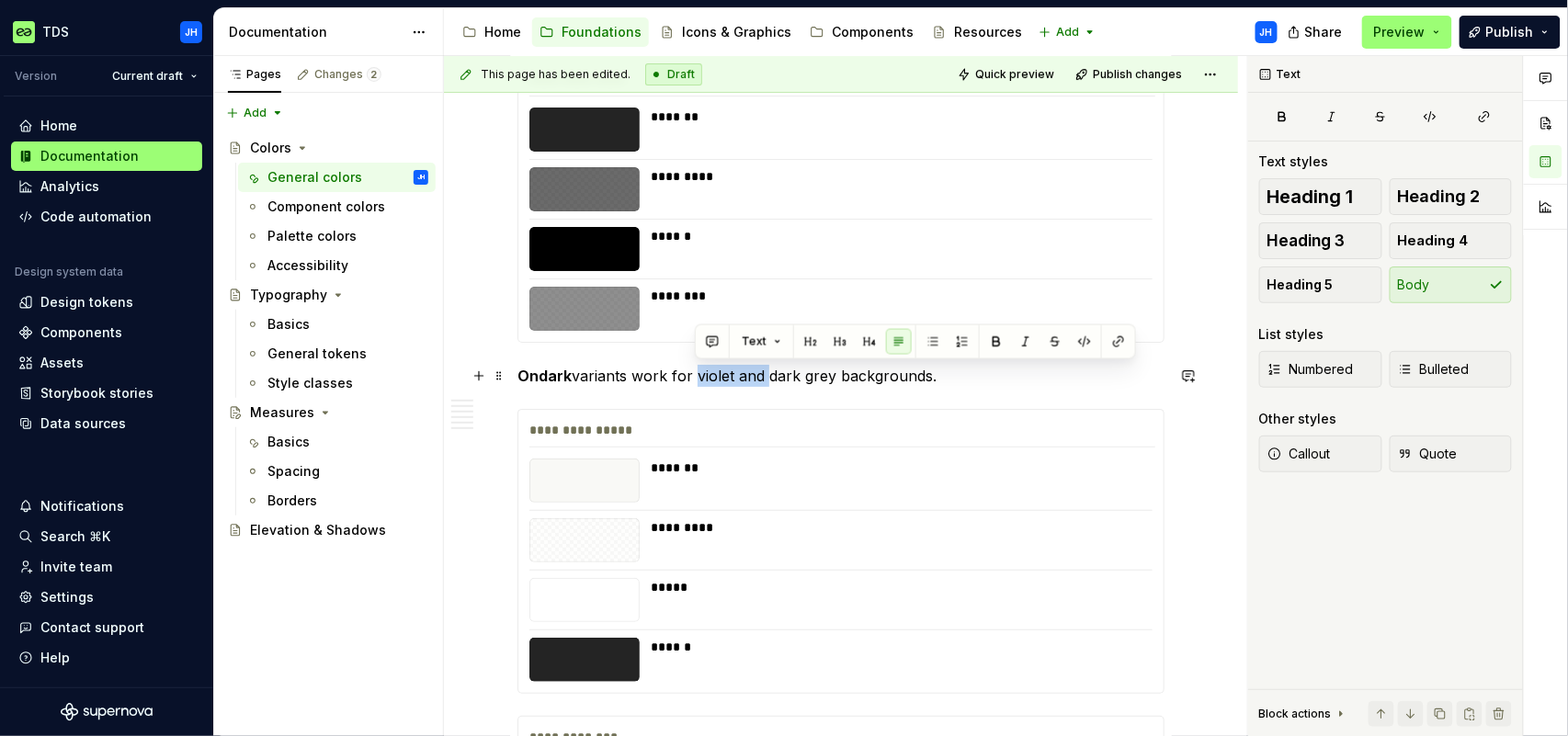
drag, startPoint x: 702, startPoint y: 374, endPoint x: 828, endPoint y: 393, distance: 127.4
click at [767, 376] on p "Ondark variants work for violet and dark grey backgrounds." at bounding box center [840, 375] width 647 height 22
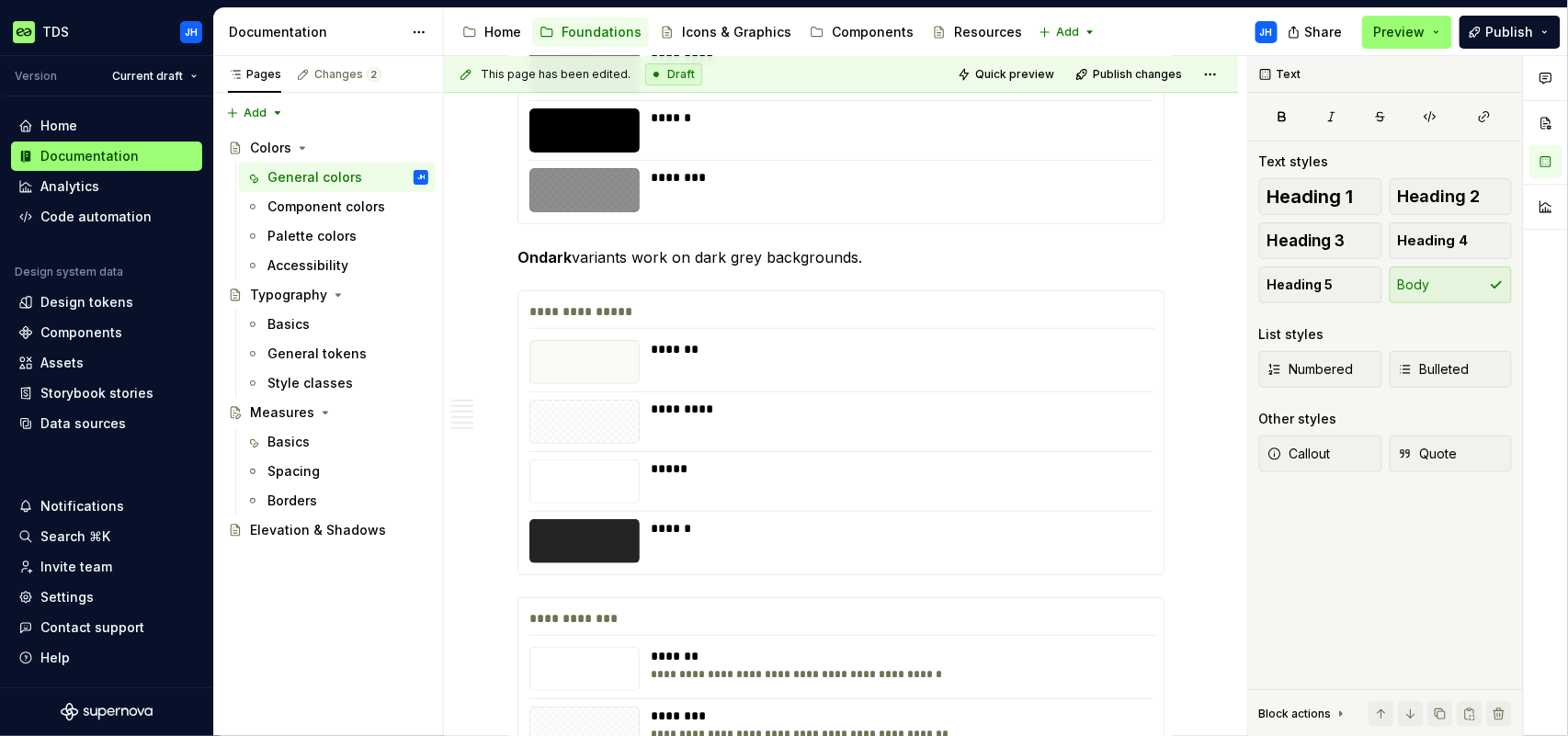
scroll to position [4731, 0]
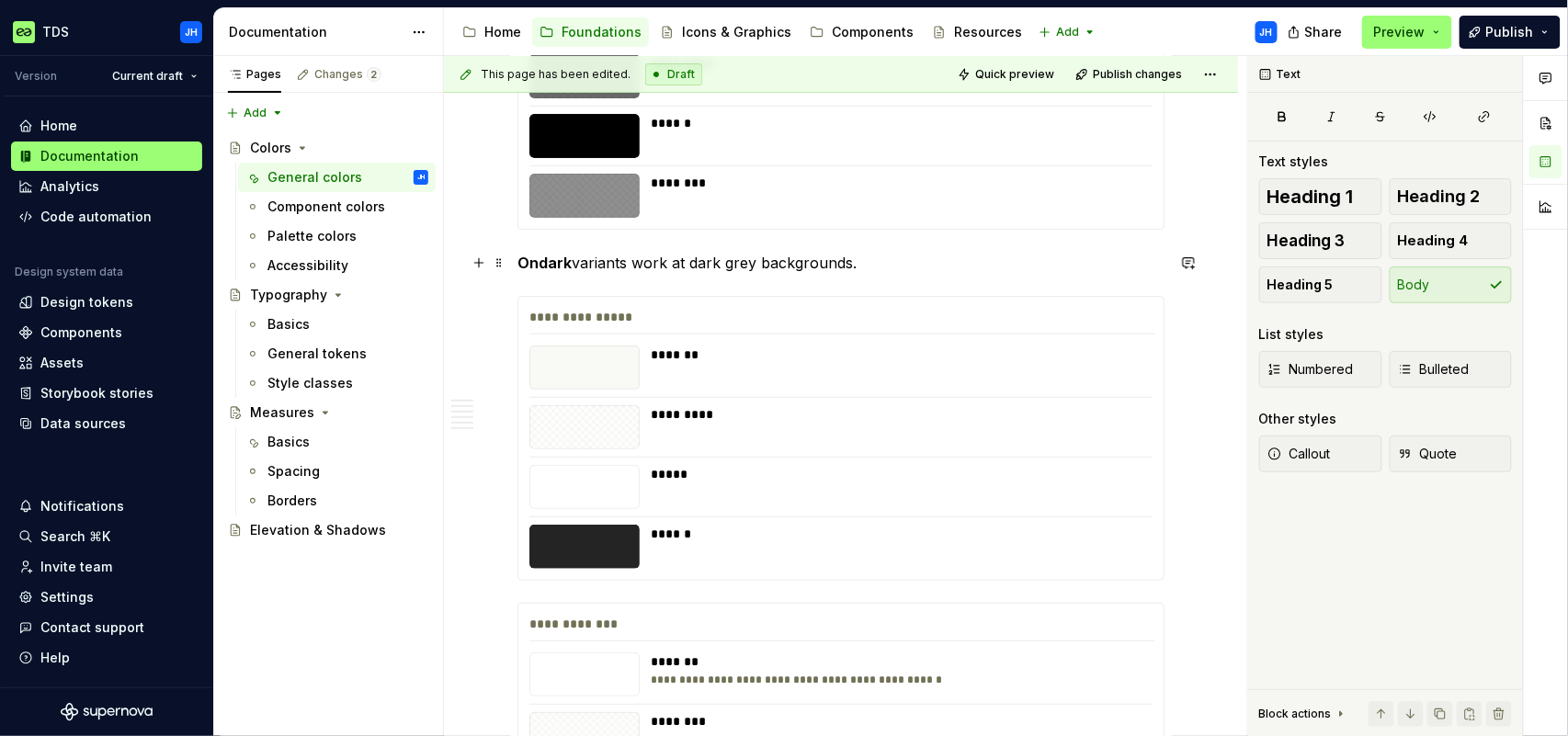
click at [732, 264] on p "Ondark variants work at dark grey backgrounds." at bounding box center [840, 263] width 647 height 22
click at [813, 263] on p "Ondark variants work at dark backgrounds." at bounding box center [840, 263] width 647 height 22
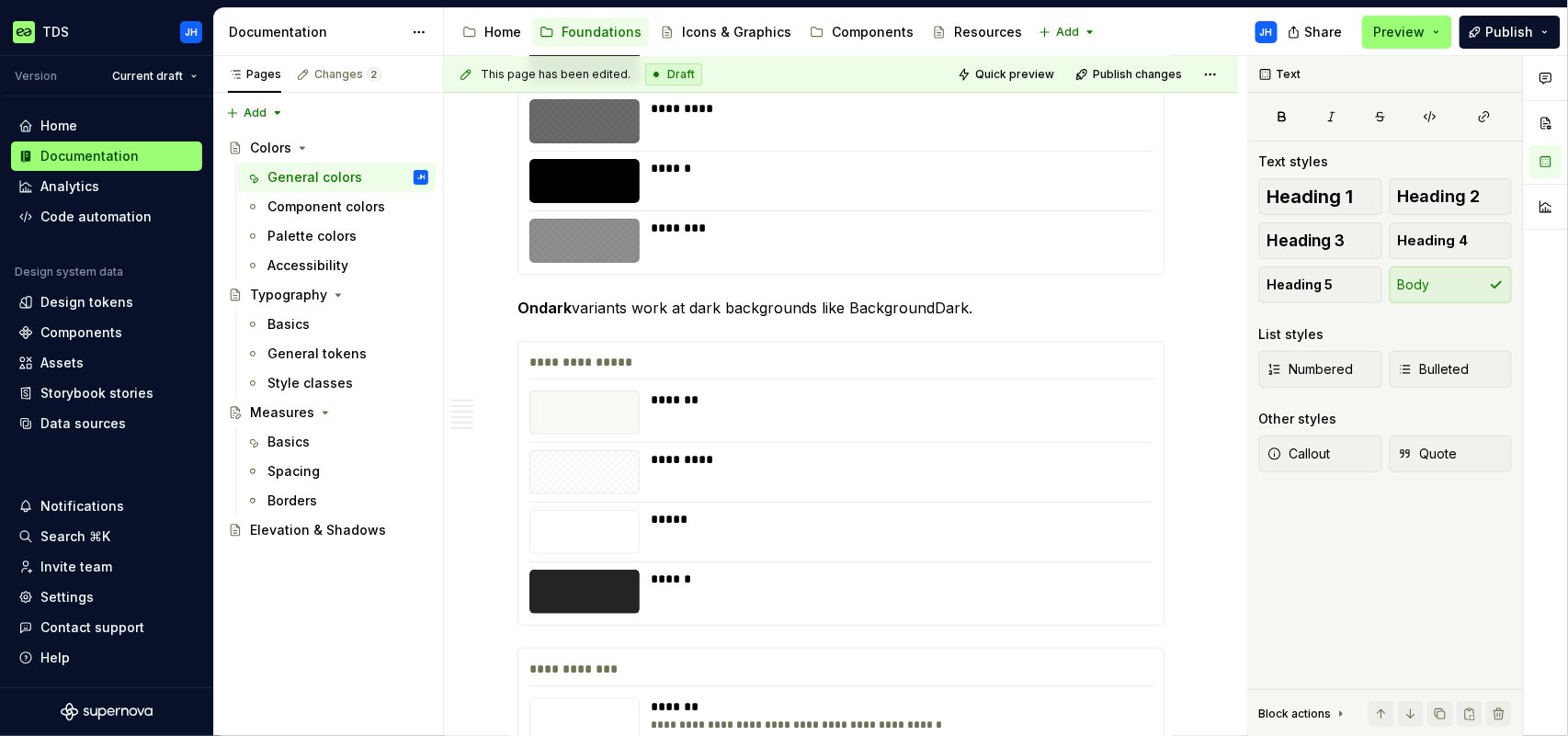
scroll to position [4603, 0]
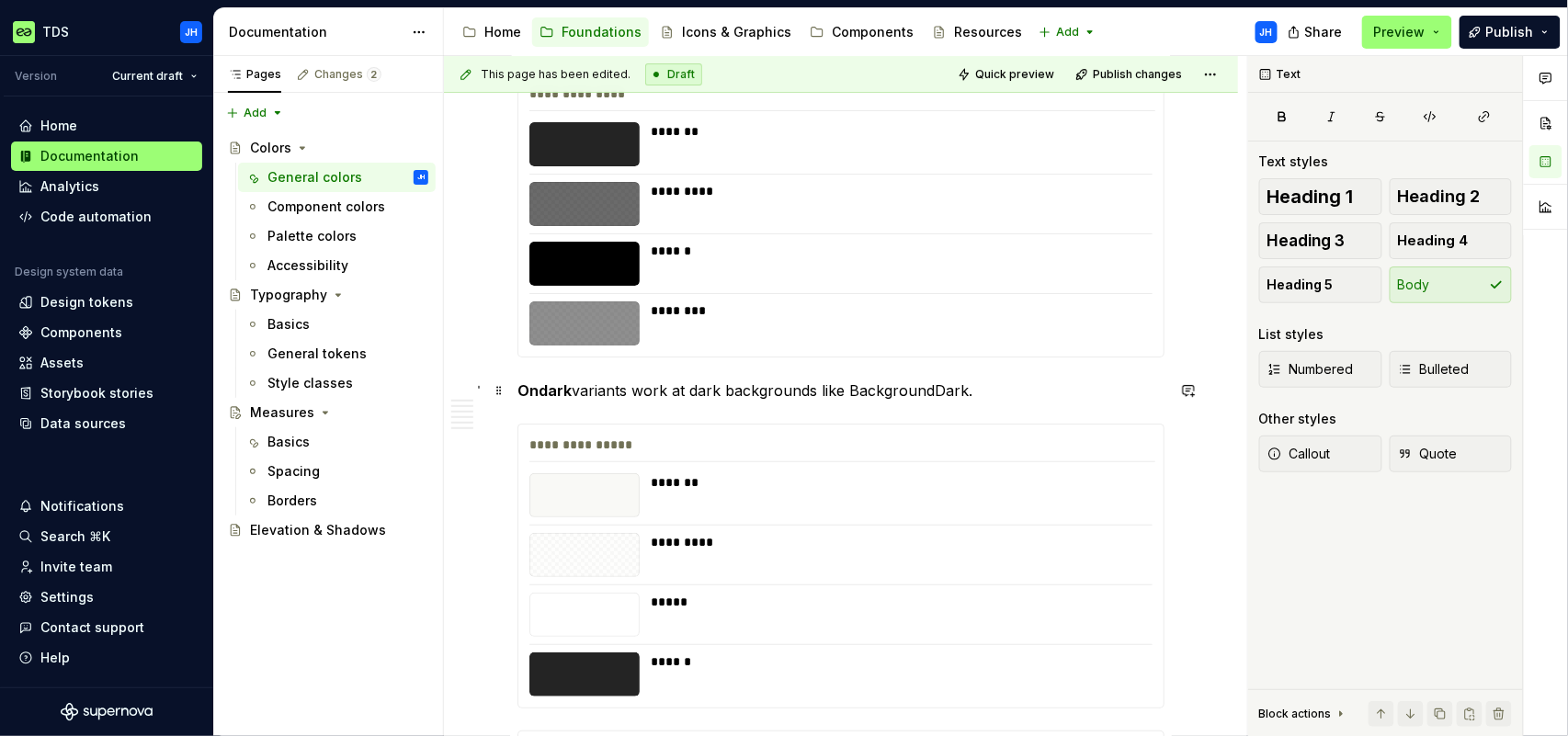
click at [1005, 389] on p "Ondark variants work at dark backgrounds like BackgroundDark." at bounding box center [840, 390] width 647 height 22
click at [1492, 33] on span "Publish" at bounding box center [1510, 32] width 48 height 18
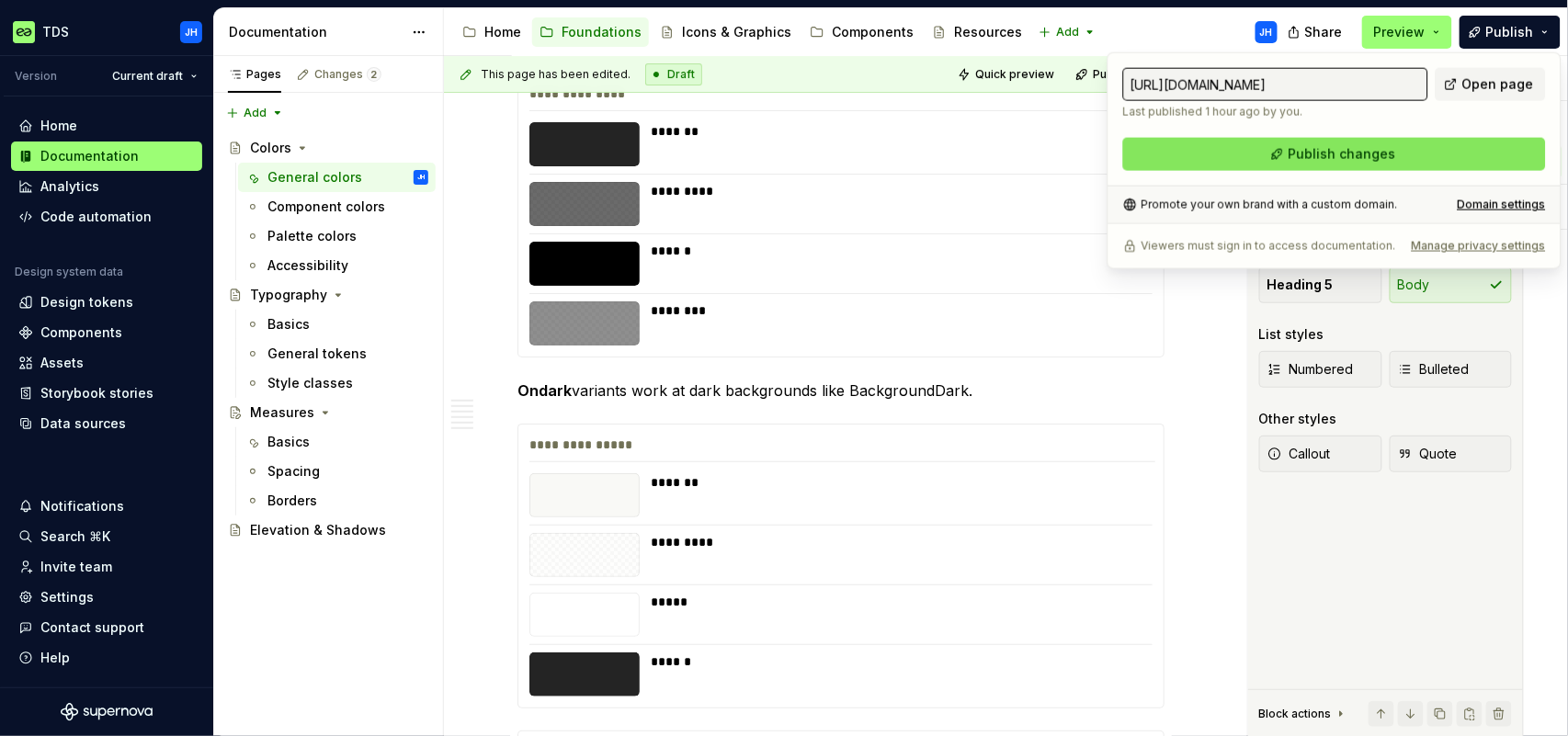
click at [1372, 155] on span "Publish changes" at bounding box center [1341, 154] width 108 height 18
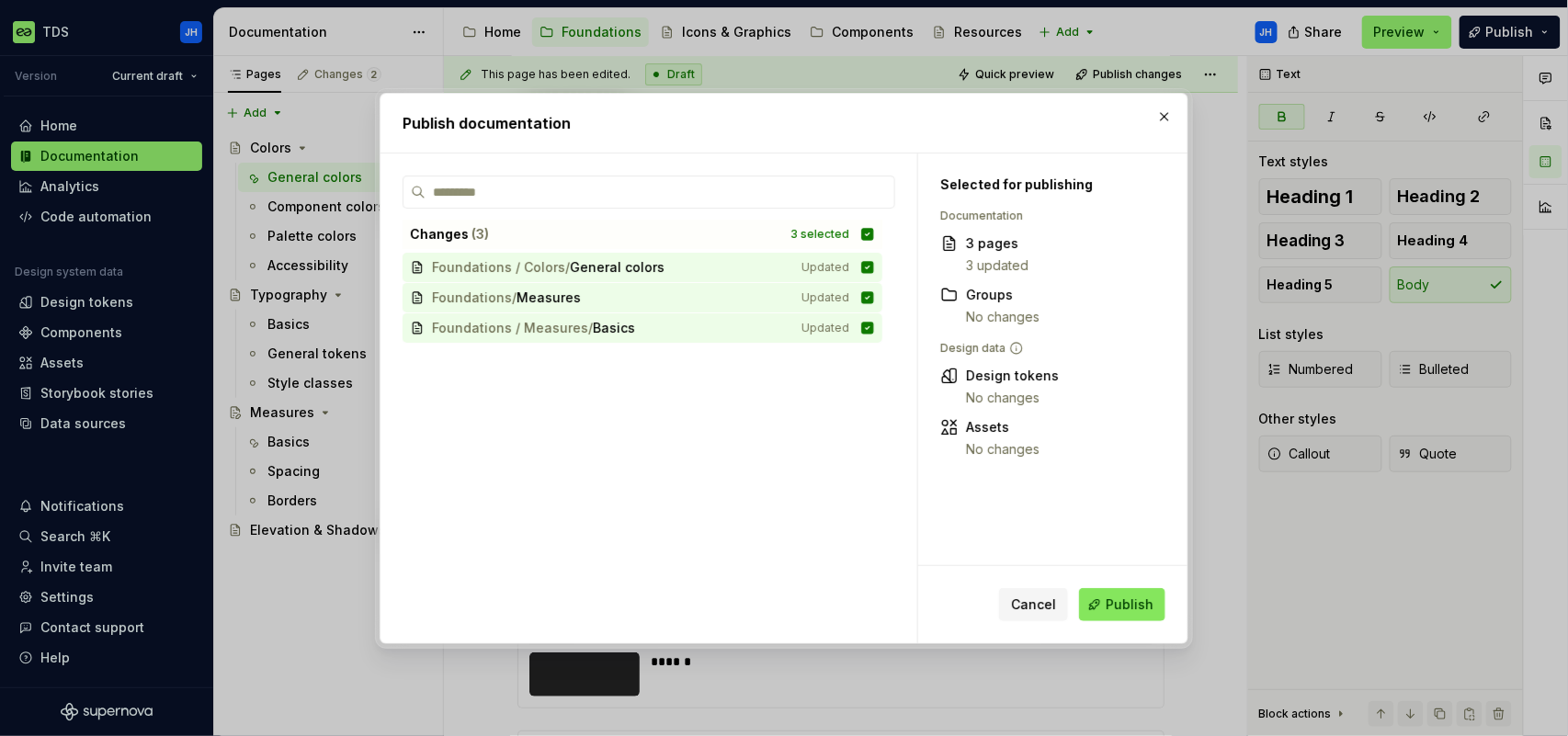
click at [1121, 609] on span "Publish" at bounding box center [1129, 604] width 48 height 18
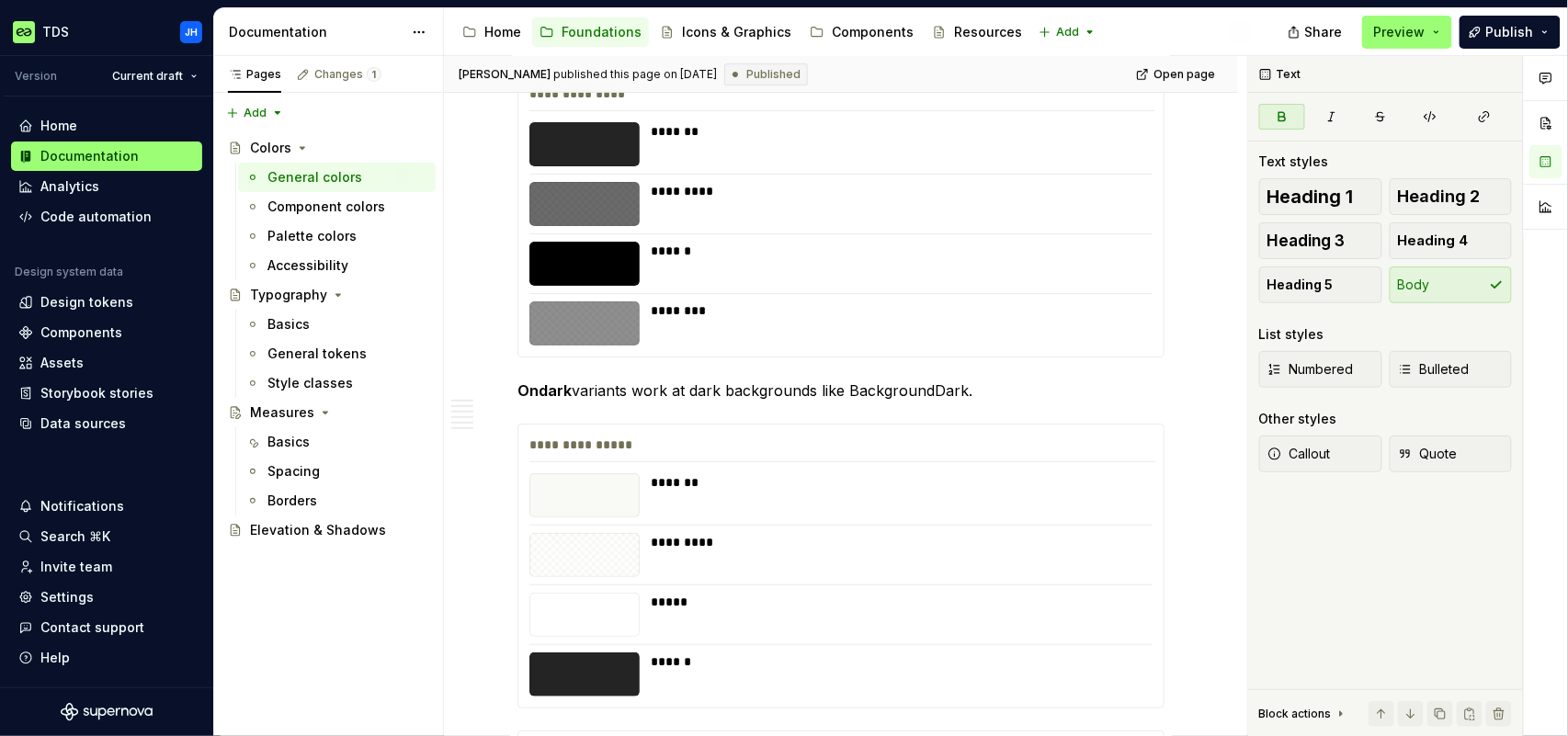
type textarea "*"
